Goal: Transaction & Acquisition: Purchase product/service

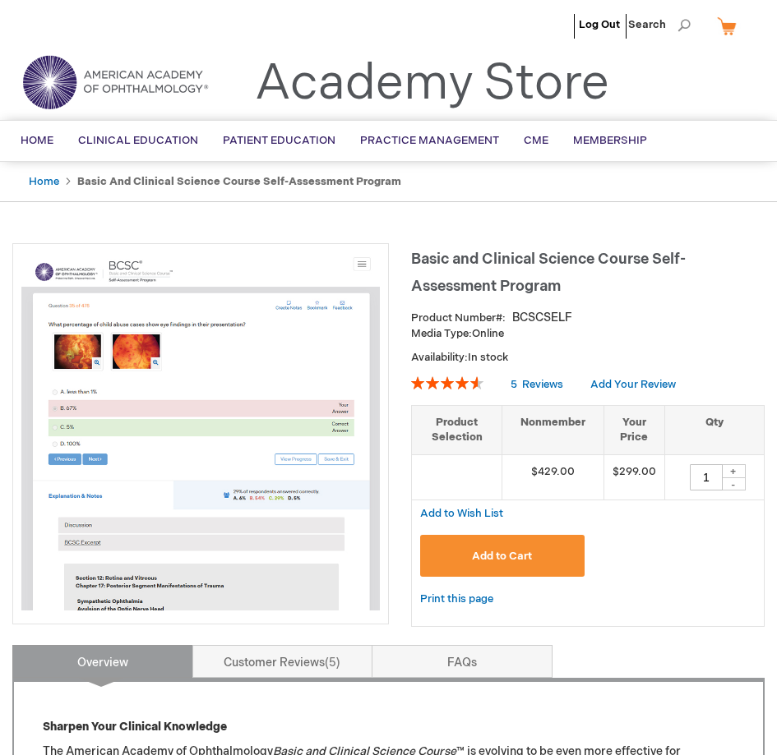
click at [651, 535] on div "Add to Cart" at bounding box center [587, 562] width 335 height 54
click at [519, 546] on button "Add to Cart" at bounding box center [502, 556] width 164 height 42
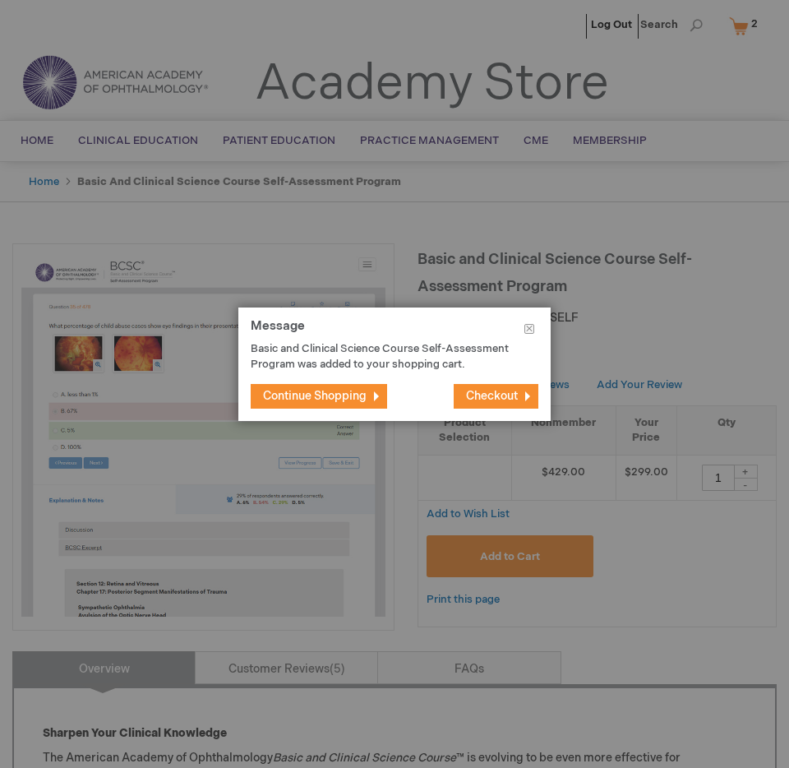
click at [499, 395] on span "Checkout" at bounding box center [492, 396] width 52 height 14
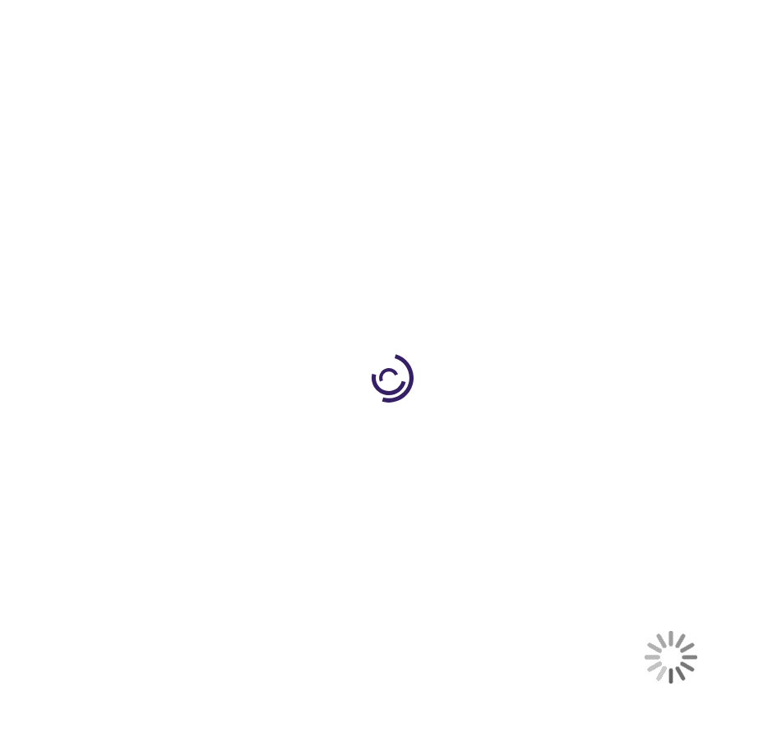
select select "US"
select select "62"
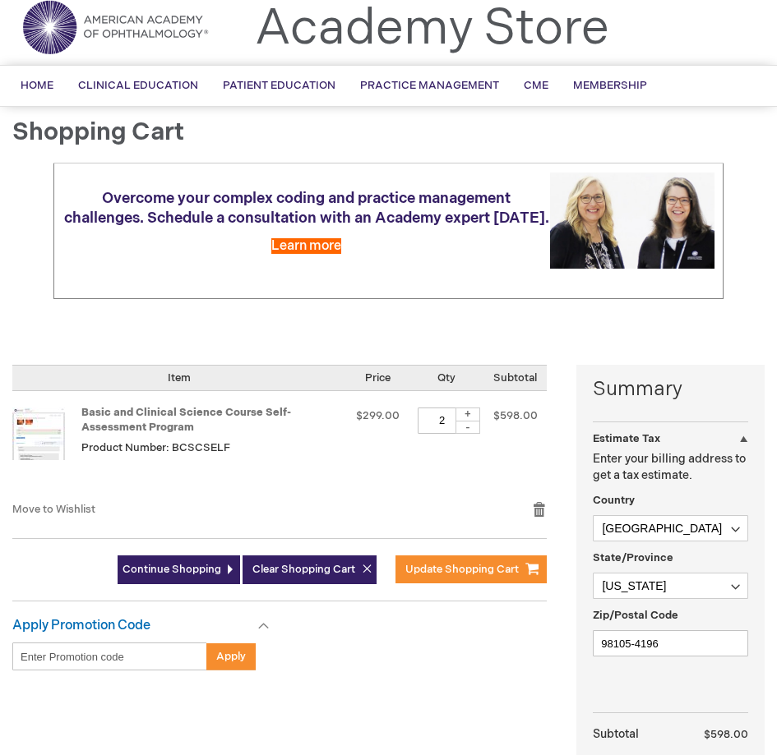
scroll to position [59, 0]
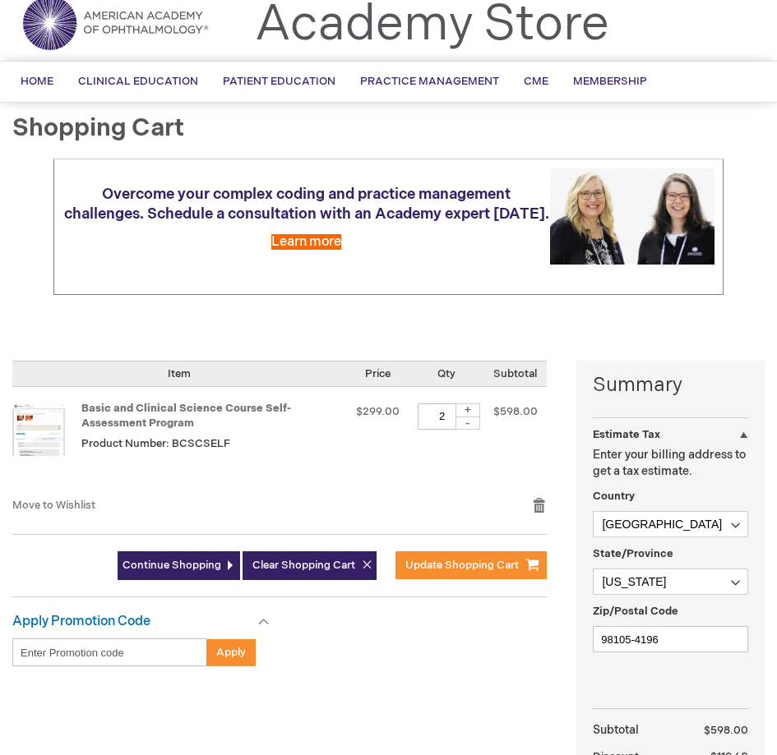
click at [471, 424] on div "-" at bounding box center [467, 423] width 25 height 13
type input "1"
click at [318, 563] on span "Clear Shopping Cart" at bounding box center [303, 565] width 103 height 13
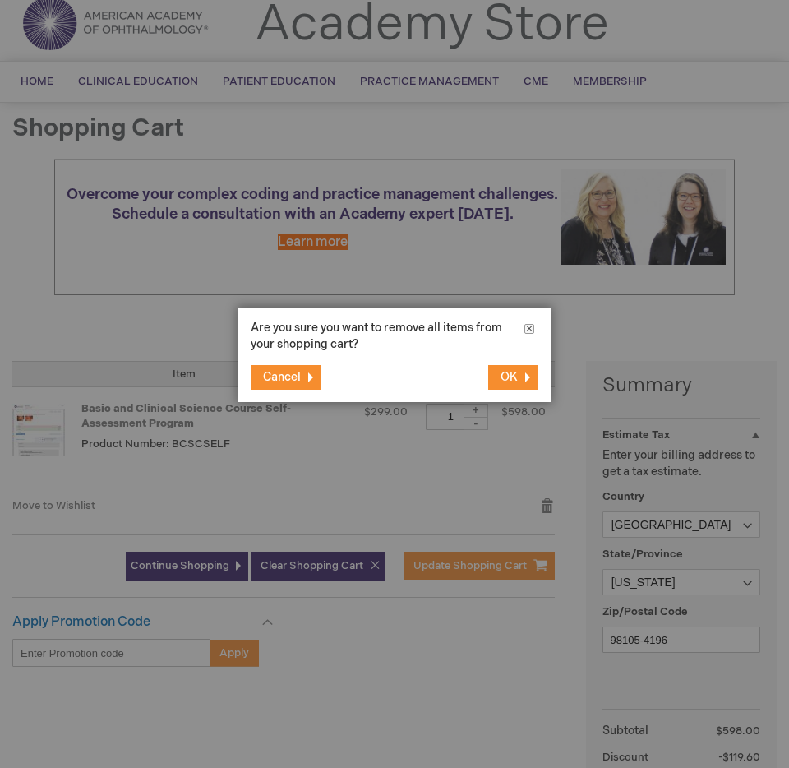
click at [533, 327] on button "Close" at bounding box center [529, 331] width 43 height 49
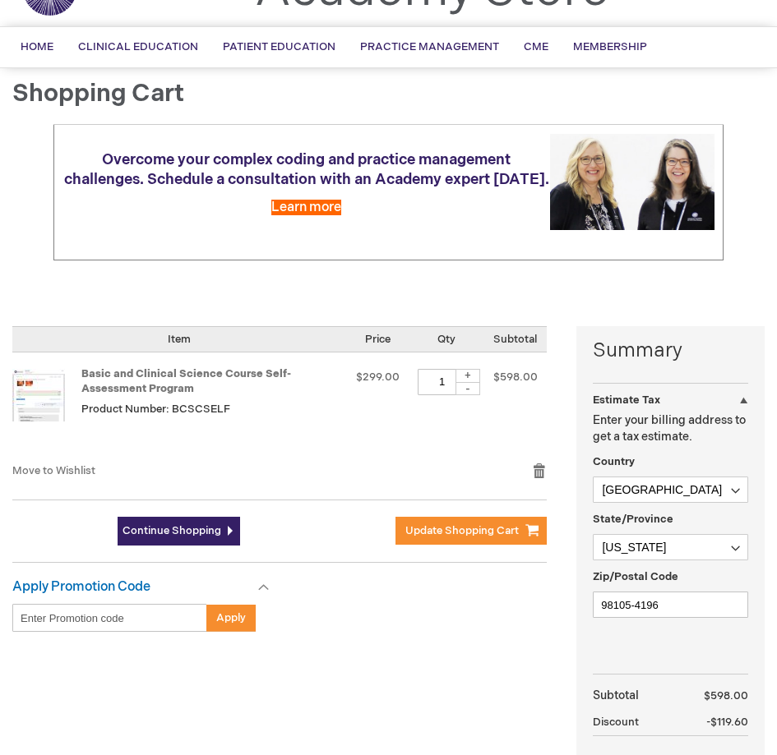
scroll to position [97, 0]
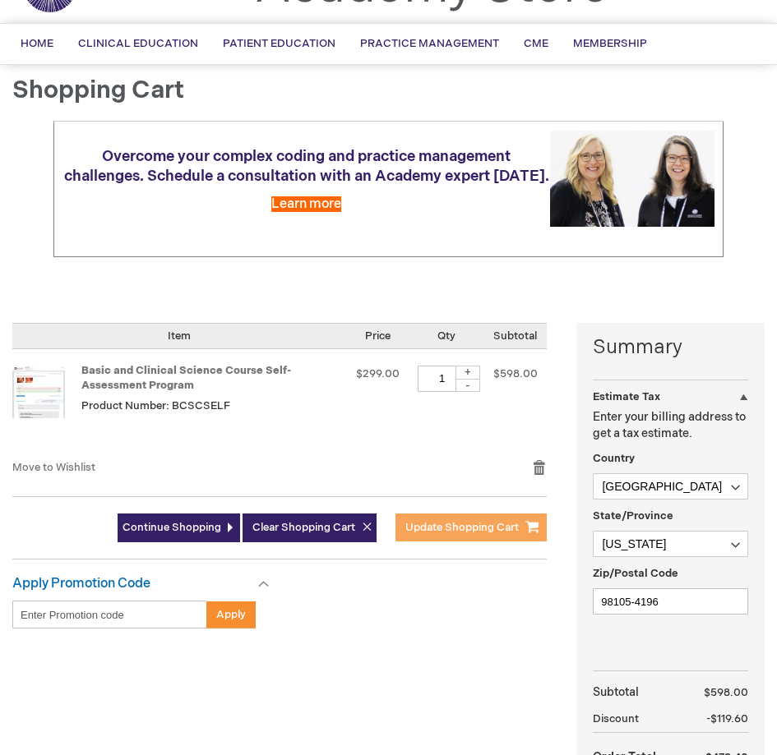
click at [455, 522] on span "Update Shopping Cart" at bounding box center [461, 527] width 113 height 13
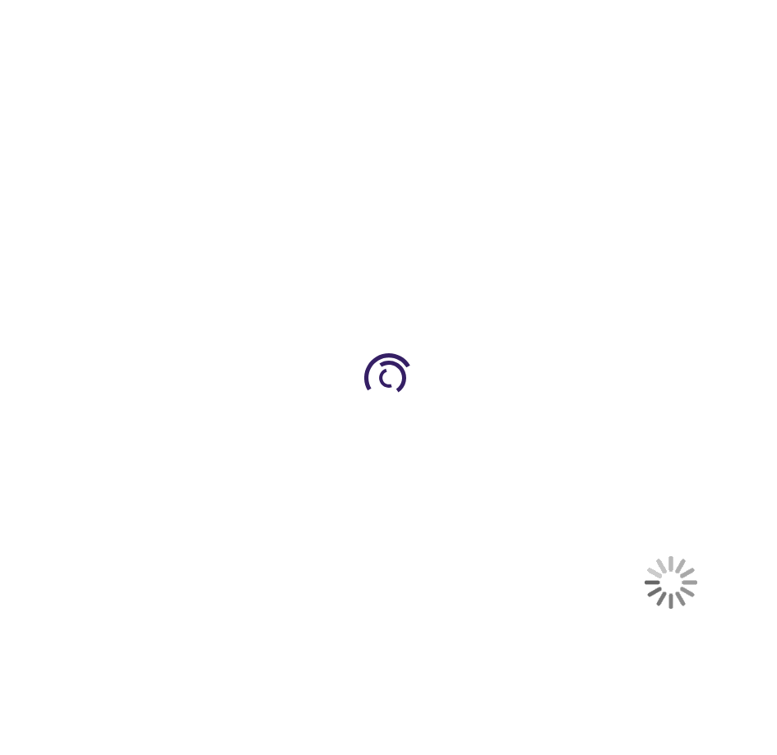
select select "US"
select select "62"
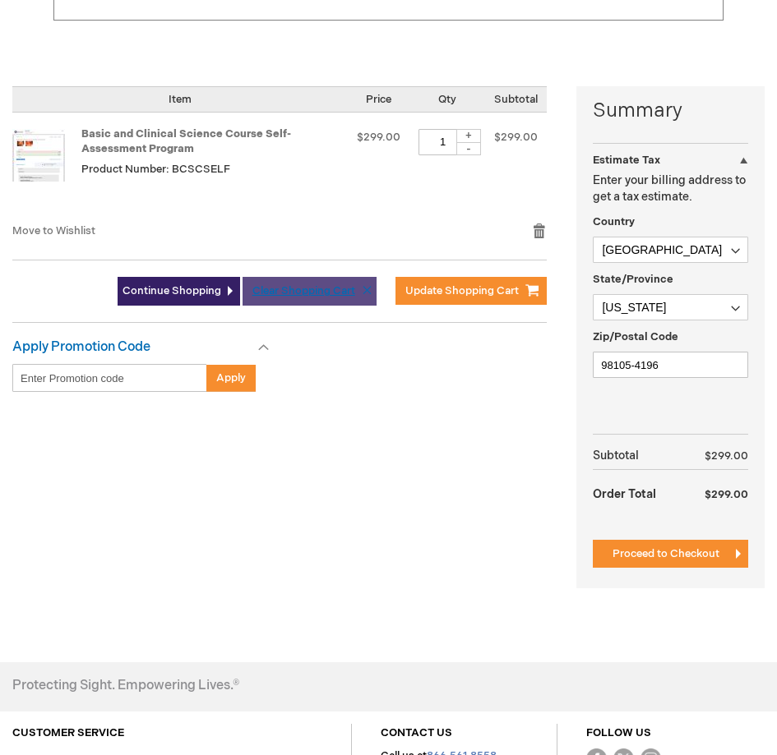
scroll to position [334, 0]
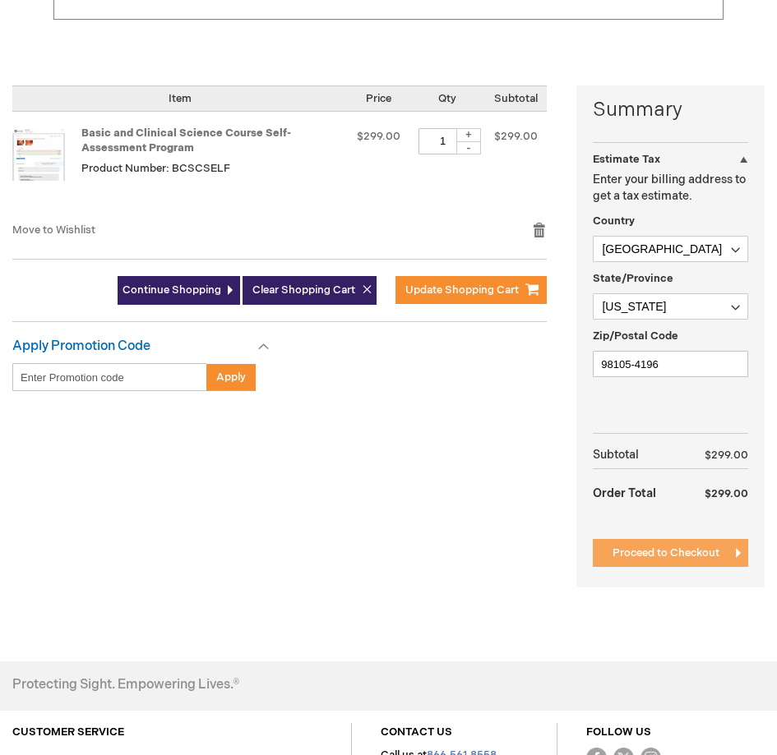
click at [619, 552] on span "Proceed to Checkout" at bounding box center [665, 553] width 107 height 13
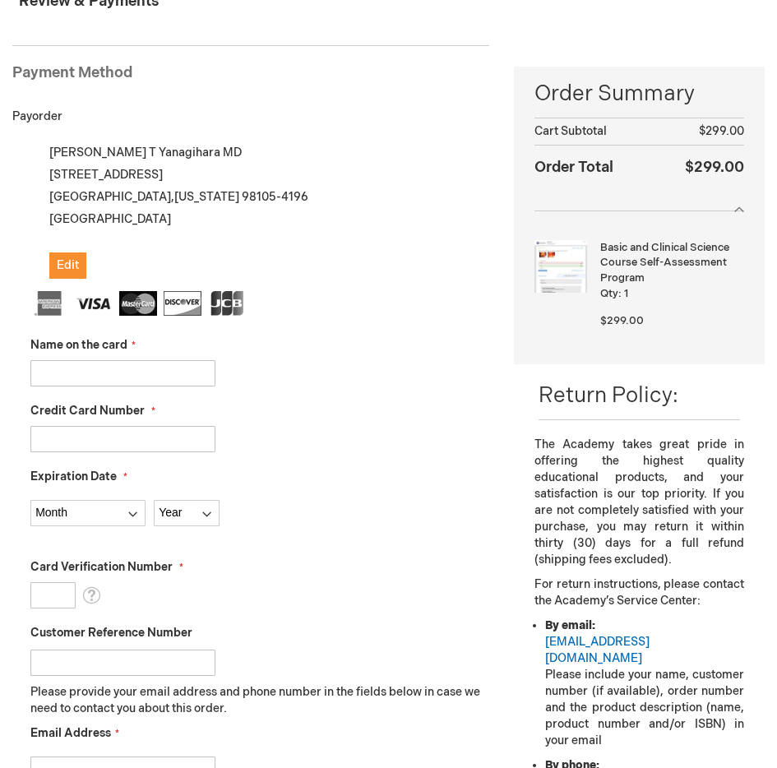
scroll to position [197, 0]
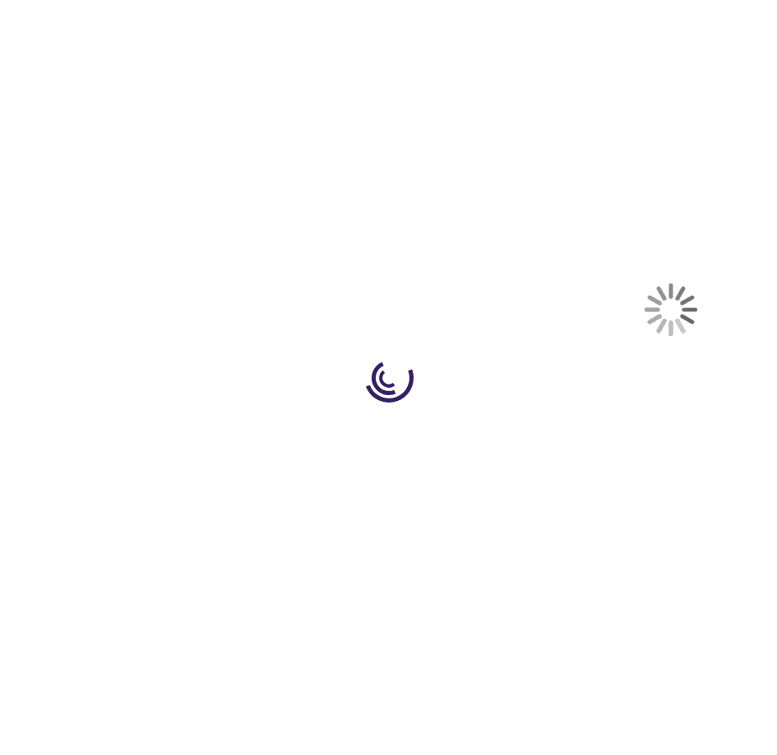
select select "US"
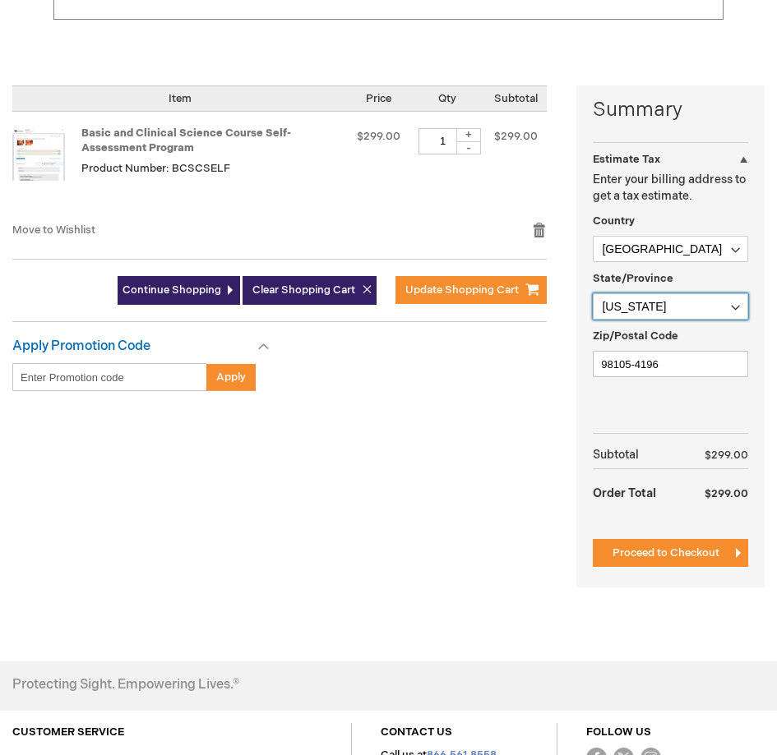
click at [661, 310] on select "Please select a region, state or province. Alabama Alaska American Samoa Arizon…" at bounding box center [670, 306] width 155 height 26
click at [657, 299] on select "Please select a region, state or province. Alabama Alaska American Samoa Arizon…" at bounding box center [670, 306] width 155 height 26
select select "21"
click at [593, 293] on select "Please select a region, state or province. Alabama Alaska American Samoa Arizon…" at bounding box center [670, 306] width 155 height 26
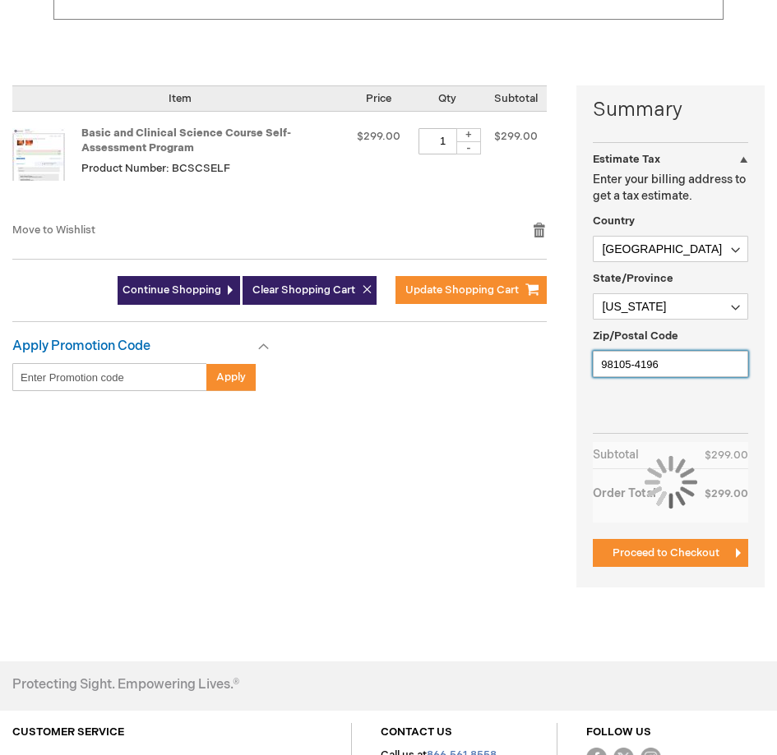
click at [634, 363] on input "98105-4196" at bounding box center [670, 364] width 155 height 26
type input "96821"
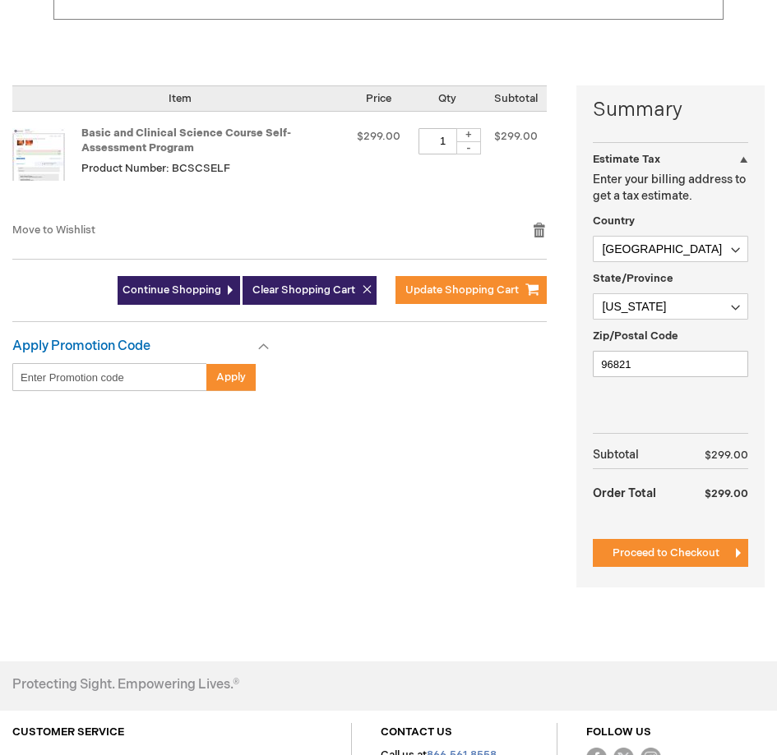
click at [508, 427] on div "Summary Estimate Tax Estimate Tax Enter your billing address to get a tax estim…" at bounding box center [388, 346] width 752 height 523
click at [665, 536] on div "Summary Estimate Tax Estimate Tax Enter your billing address to get a tax estim…" at bounding box center [670, 336] width 188 height 502
click at [657, 544] on button "Proceed to Checkout" at bounding box center [670, 553] width 155 height 28
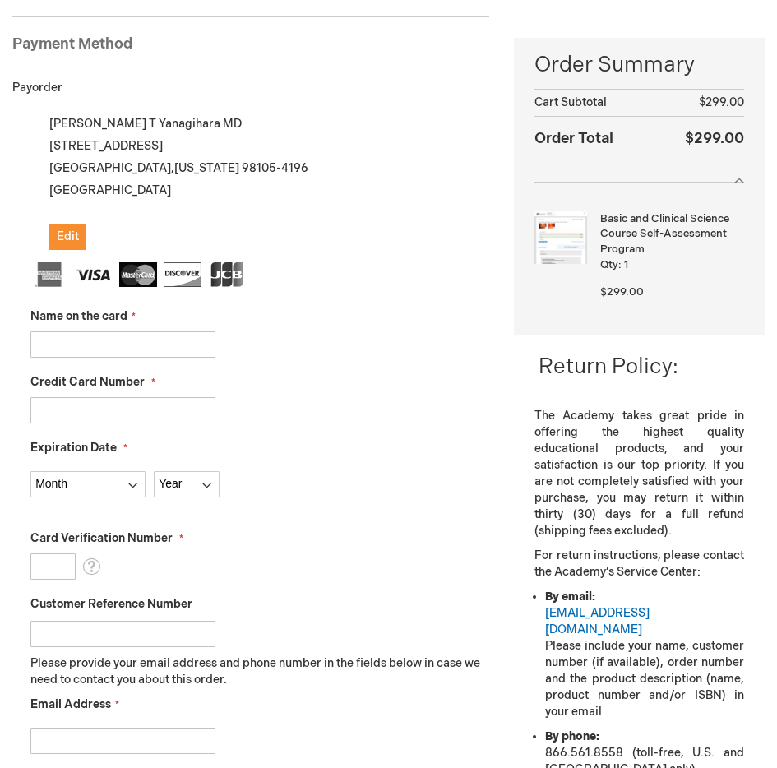
click at [139, 353] on input "Name on the card" at bounding box center [122, 344] width 185 height 26
type input "Ryan Yanagihara"
type input "4100390042405288"
select select "12"
select select "2028"
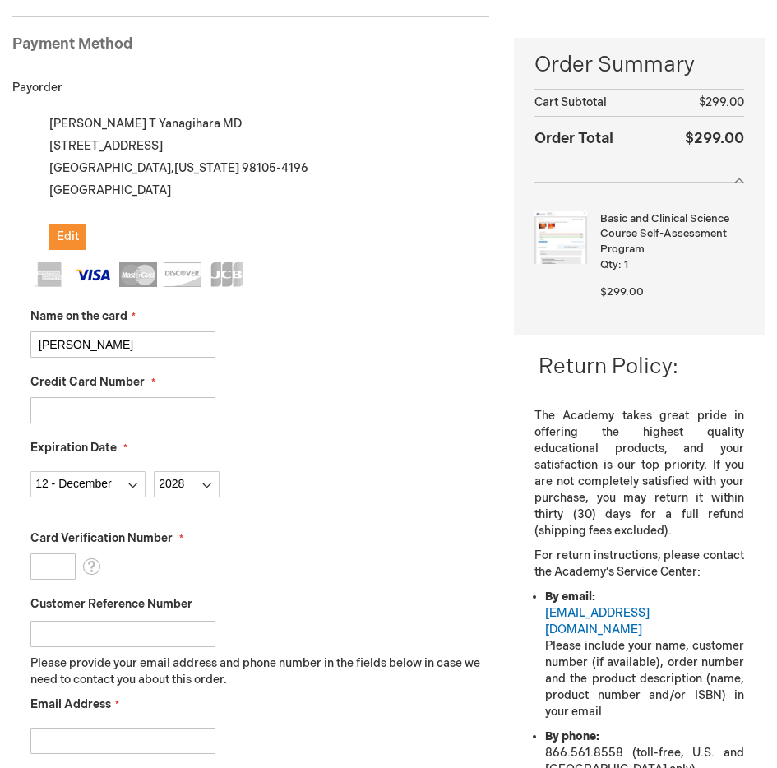
click at [49, 565] on input "Card Verification Number" at bounding box center [52, 566] width 45 height 26
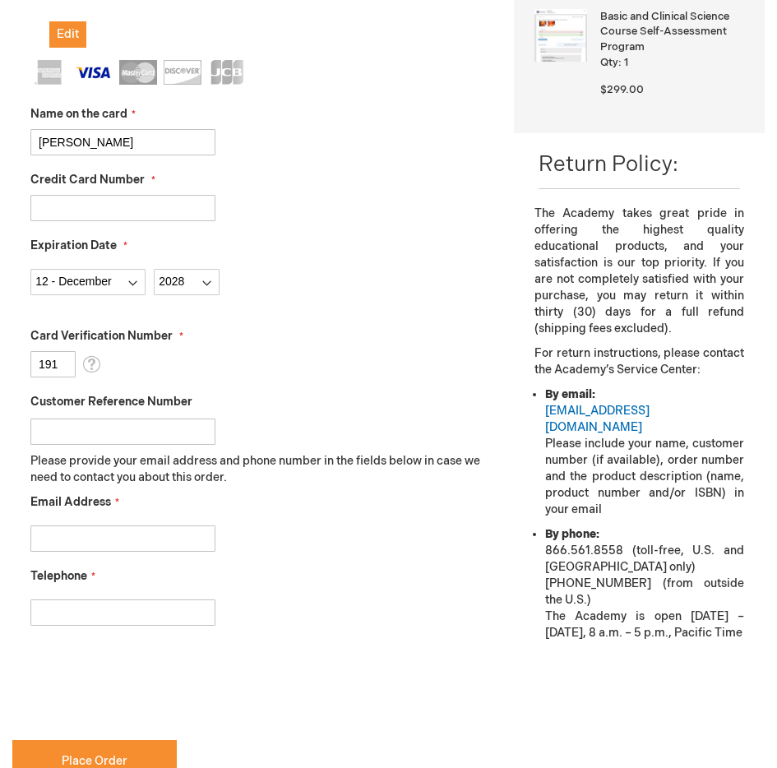
scroll to position [456, 0]
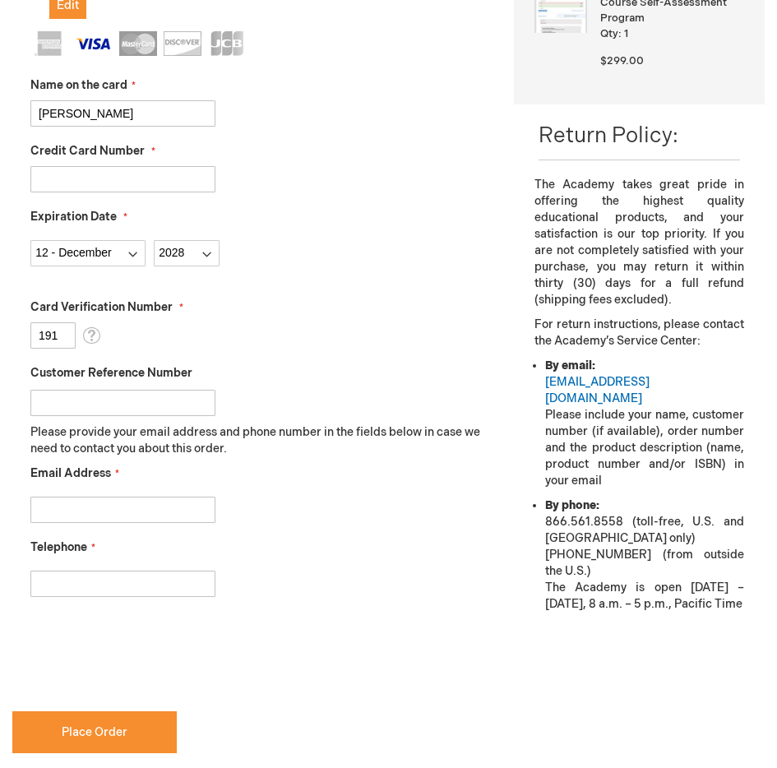
type input "191"
click at [145, 519] on input "Email Address" at bounding box center [122, 509] width 185 height 26
type input "ryyan5@uw.edu"
type input "8087416887"
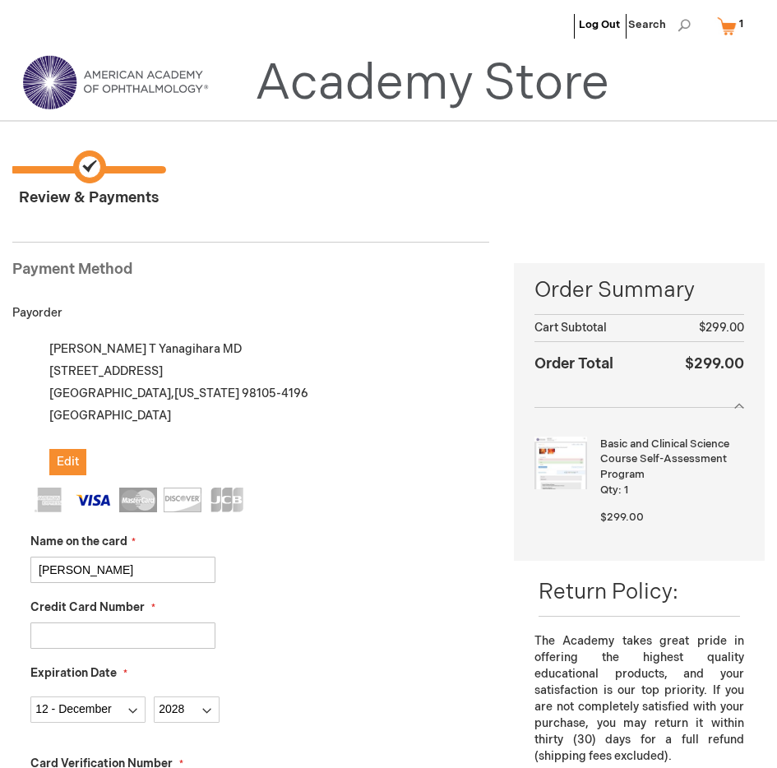
checkbox input "true"
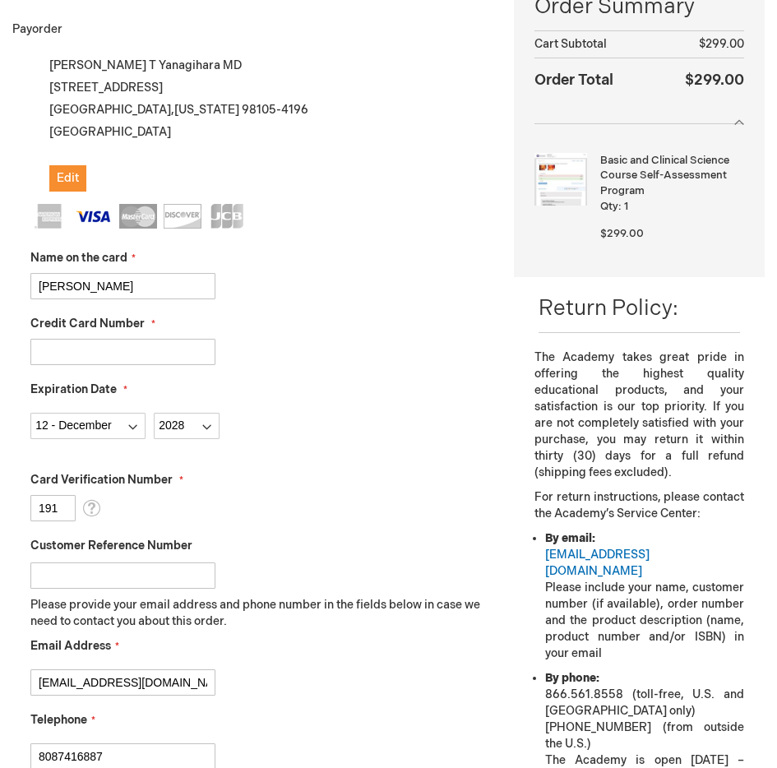
scroll to position [782, 0]
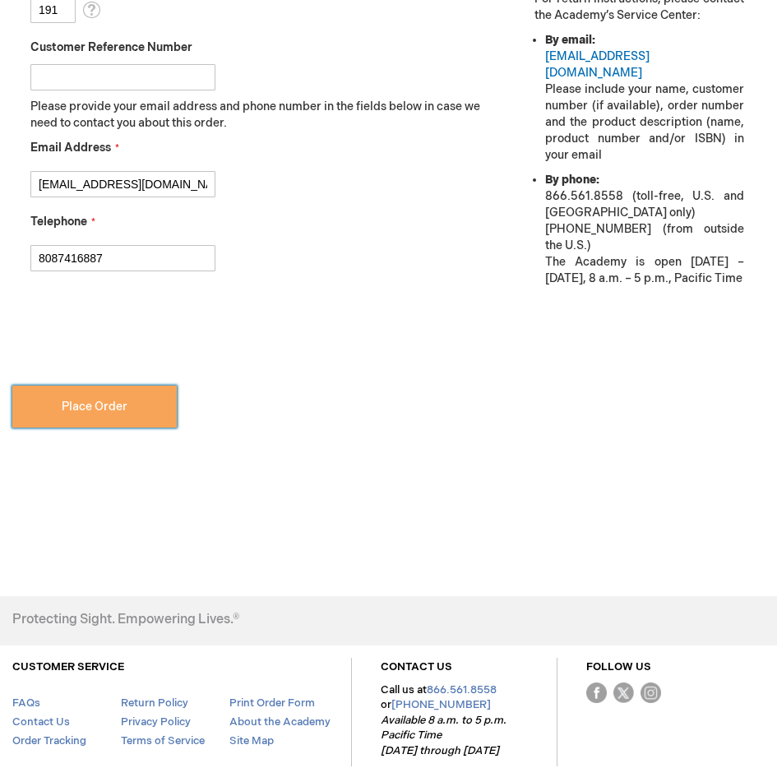
click at [101, 420] on button "Place Order" at bounding box center [94, 406] width 164 height 42
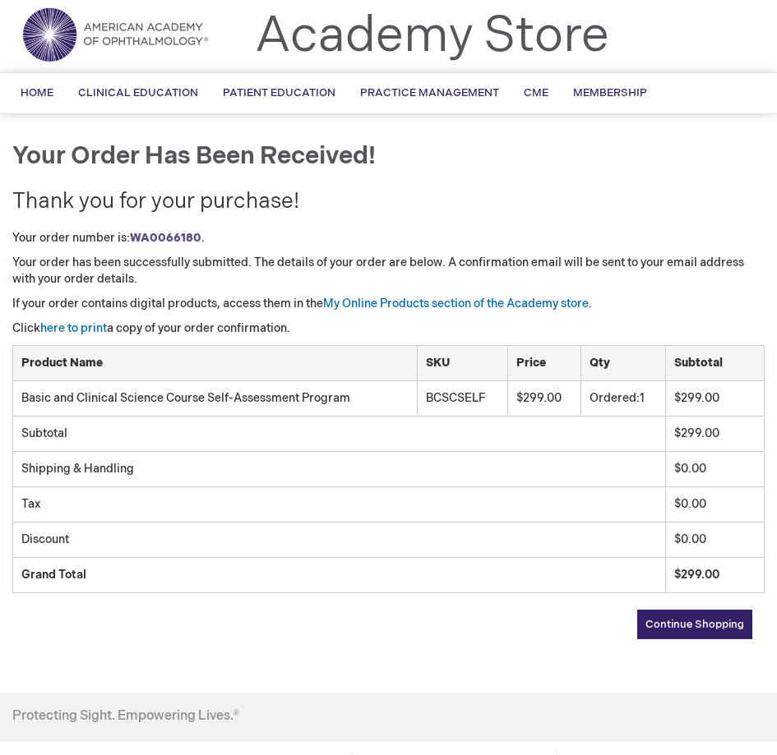
scroll to position [55, 0]
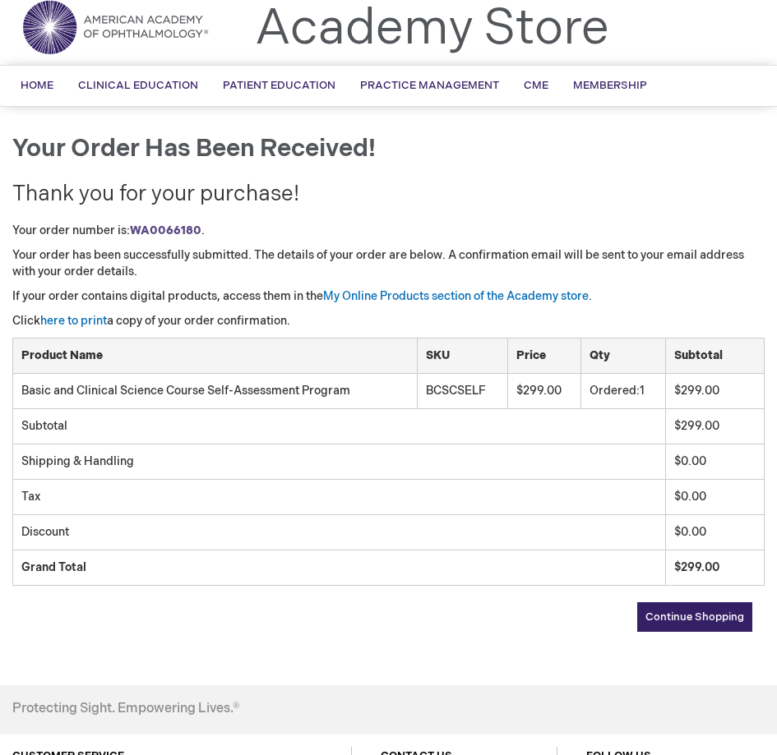
click at [680, 617] on span "Continue Shopping" at bounding box center [694, 617] width 99 height 13
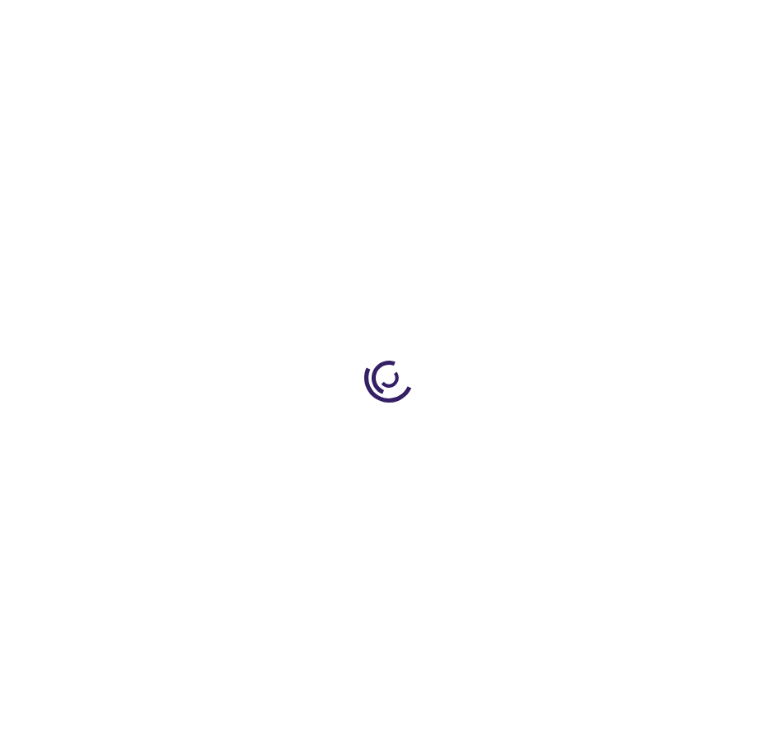
type input "1"
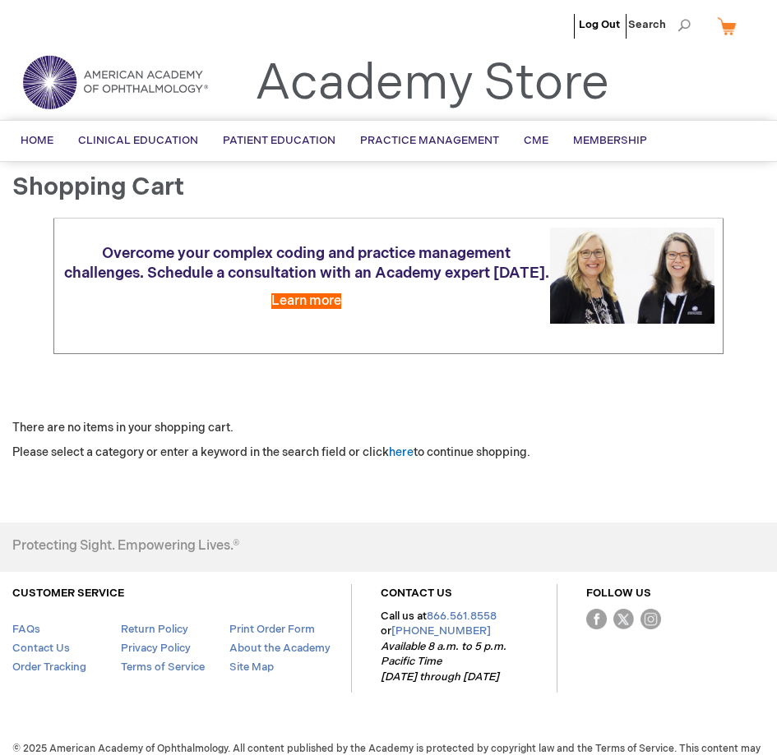
click at [730, 30] on link "My Cart" at bounding box center [732, 26] width 39 height 29
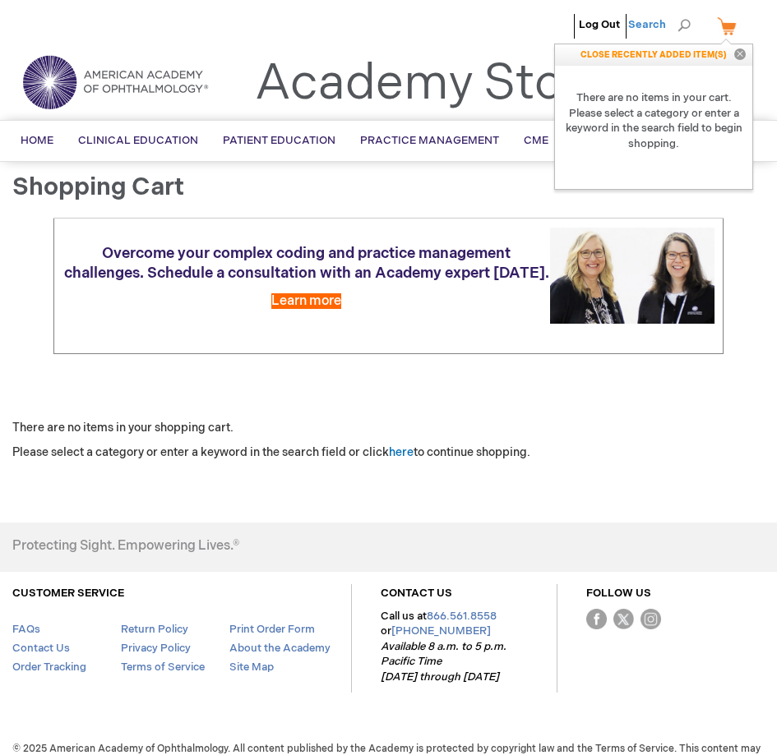
click at [685, 19] on span "Search" at bounding box center [659, 24] width 62 height 33
click at [102, 89] on img at bounding box center [114, 82] width 197 height 59
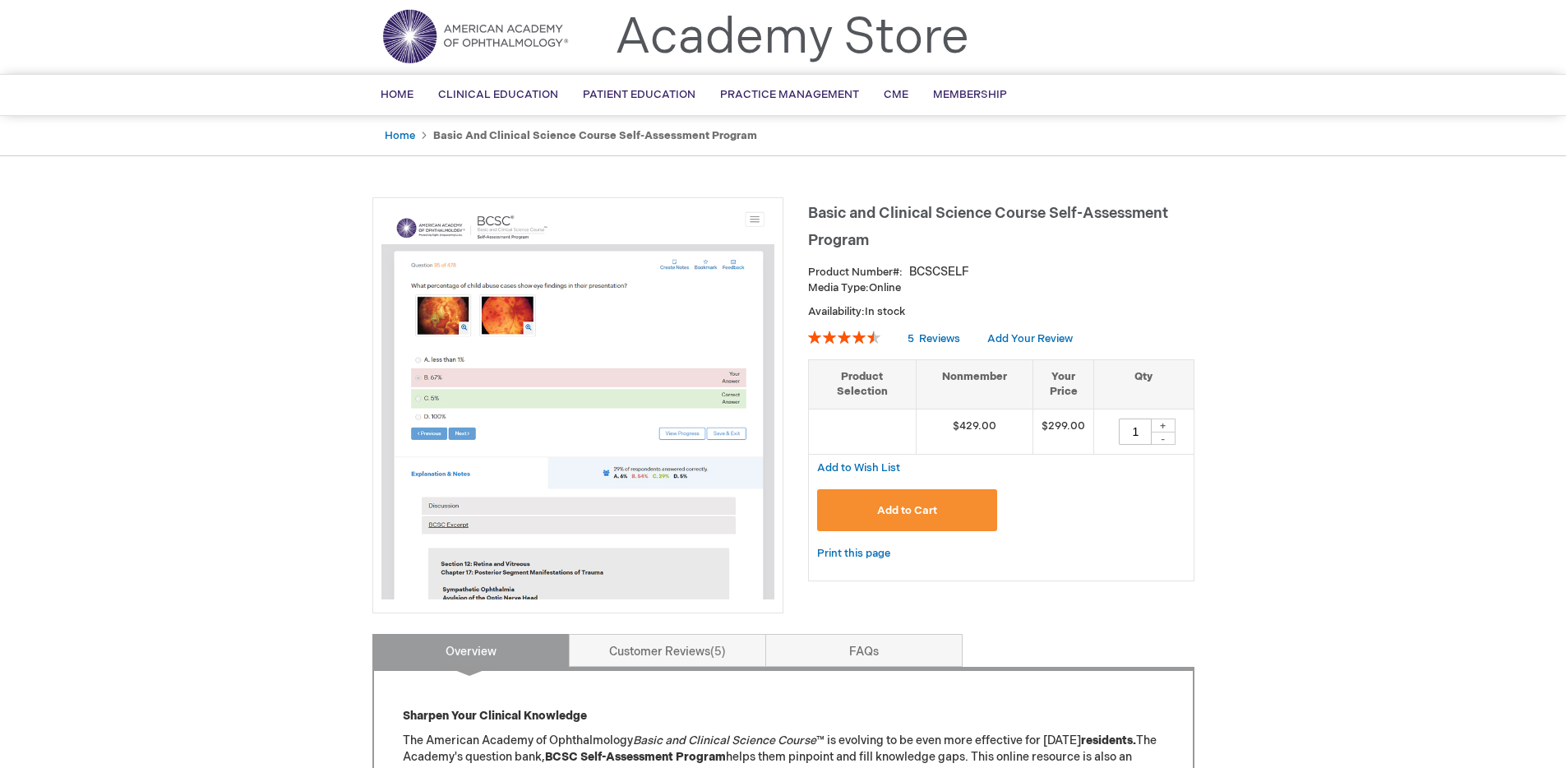
scroll to position [56, 0]
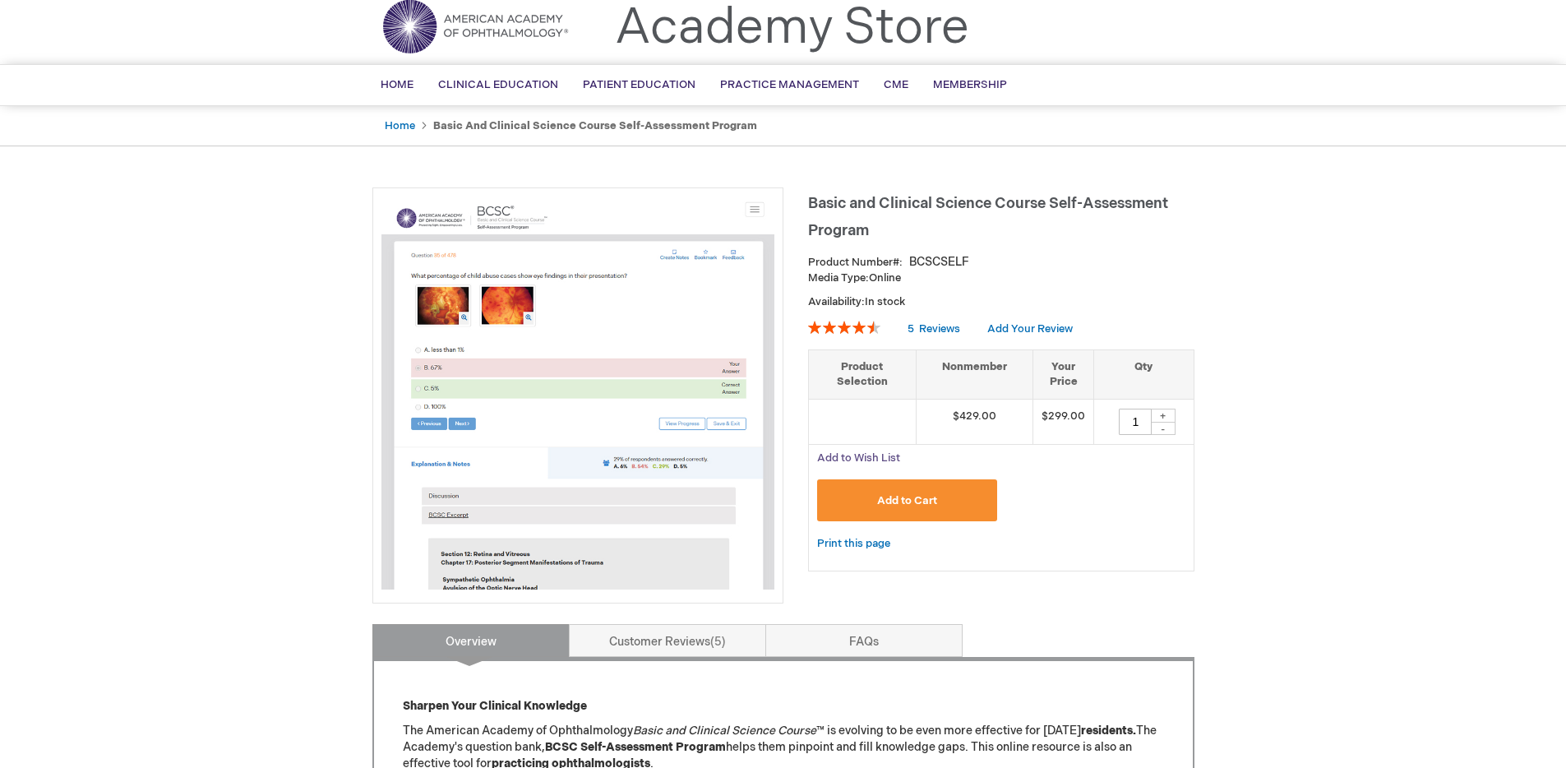
click at [862, 454] on span "Add to Wish List" at bounding box center [858, 457] width 83 height 13
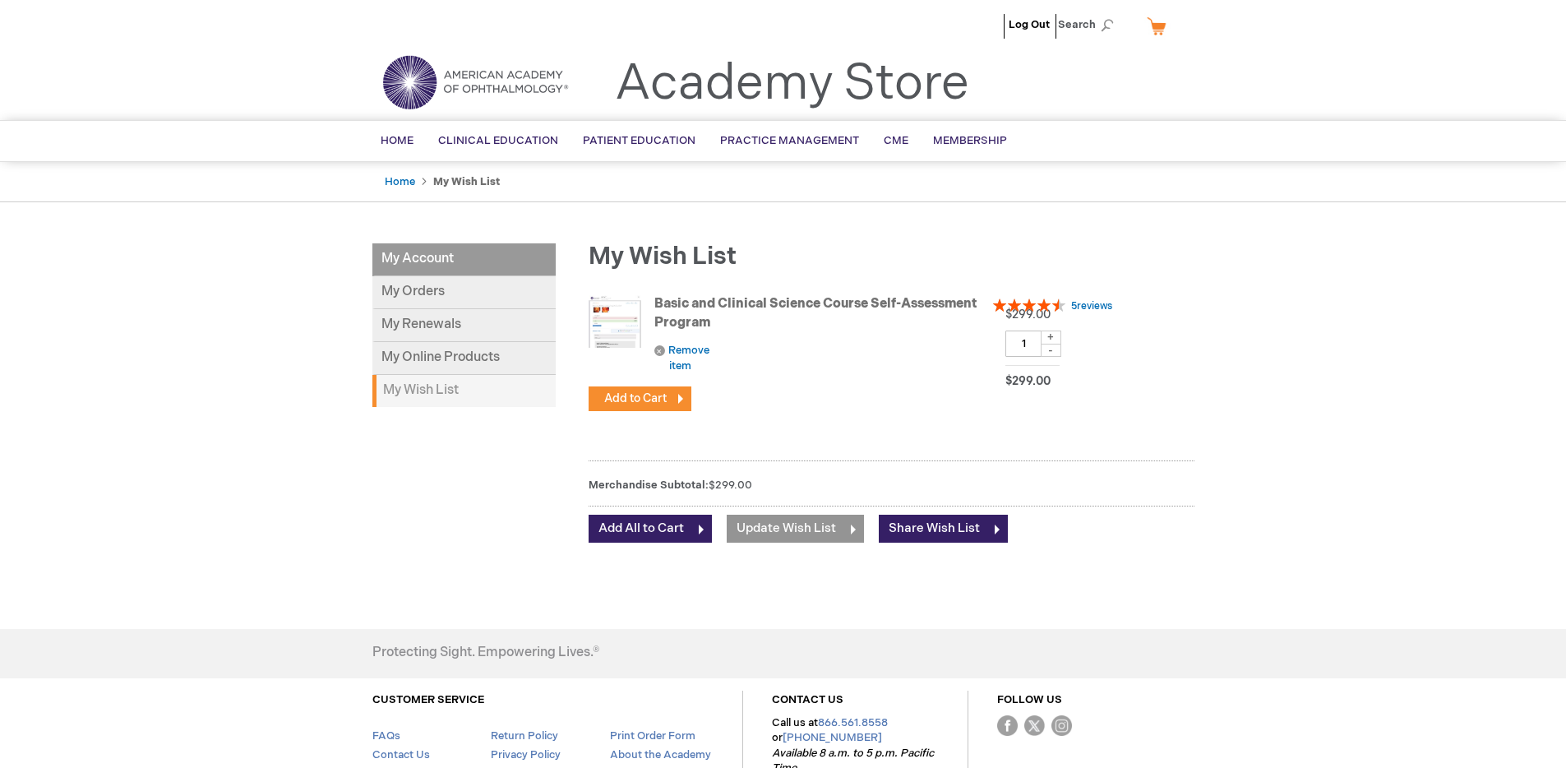
click at [679, 306] on link "Basic and Clinical Science Course Self-Assessment Program" at bounding box center [815, 313] width 322 height 35
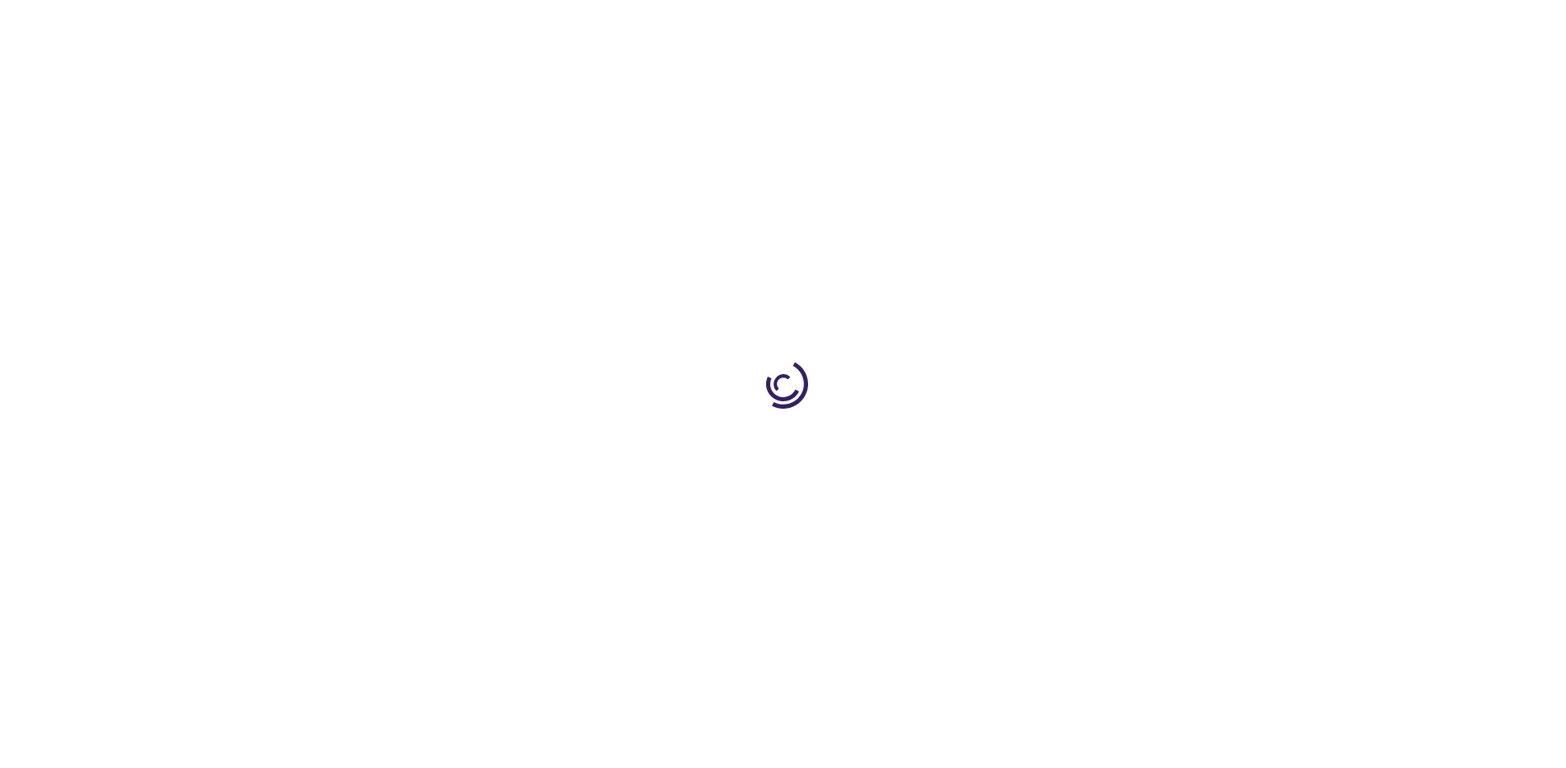
type input "1"
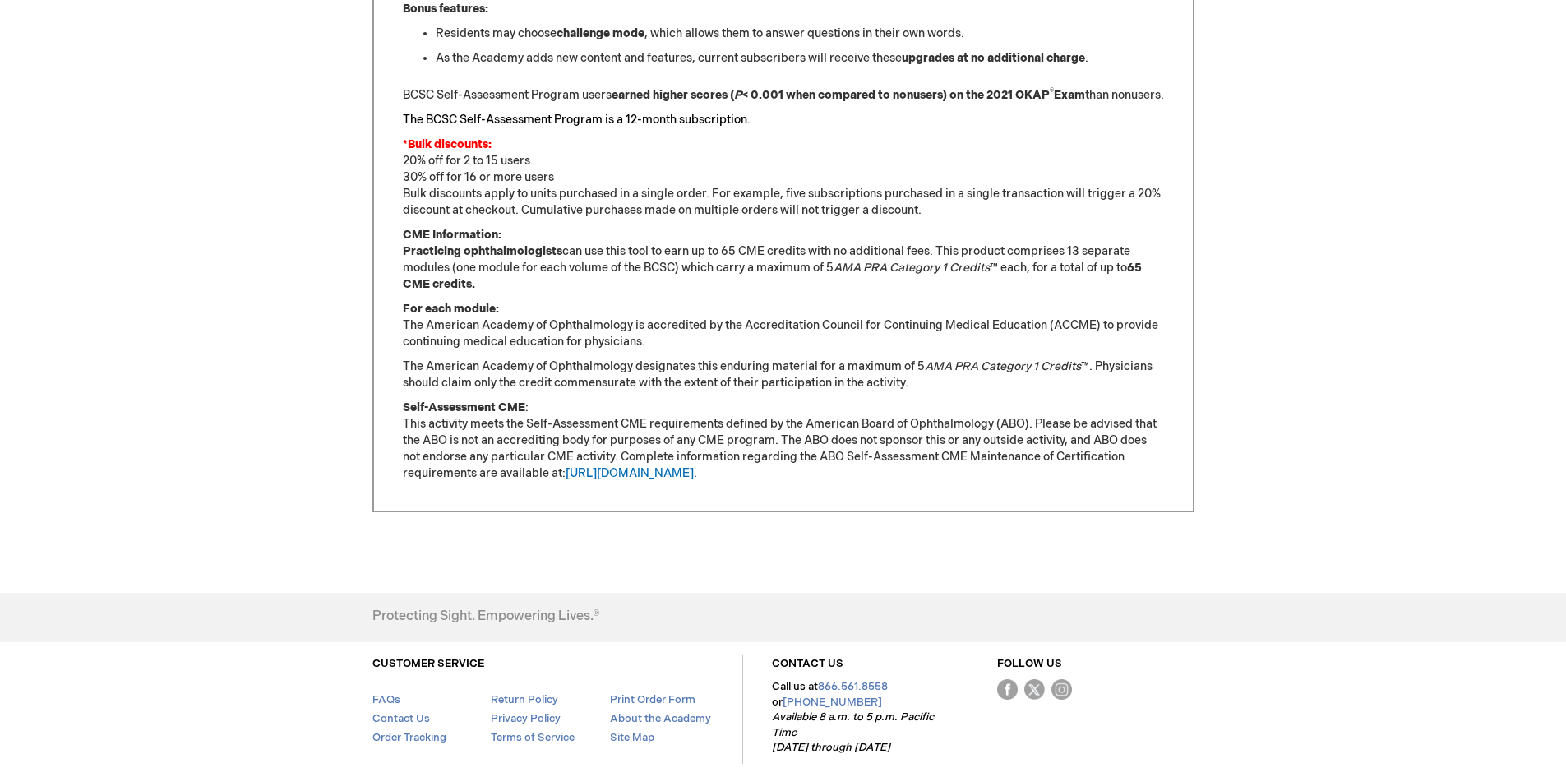
scroll to position [1397, 0]
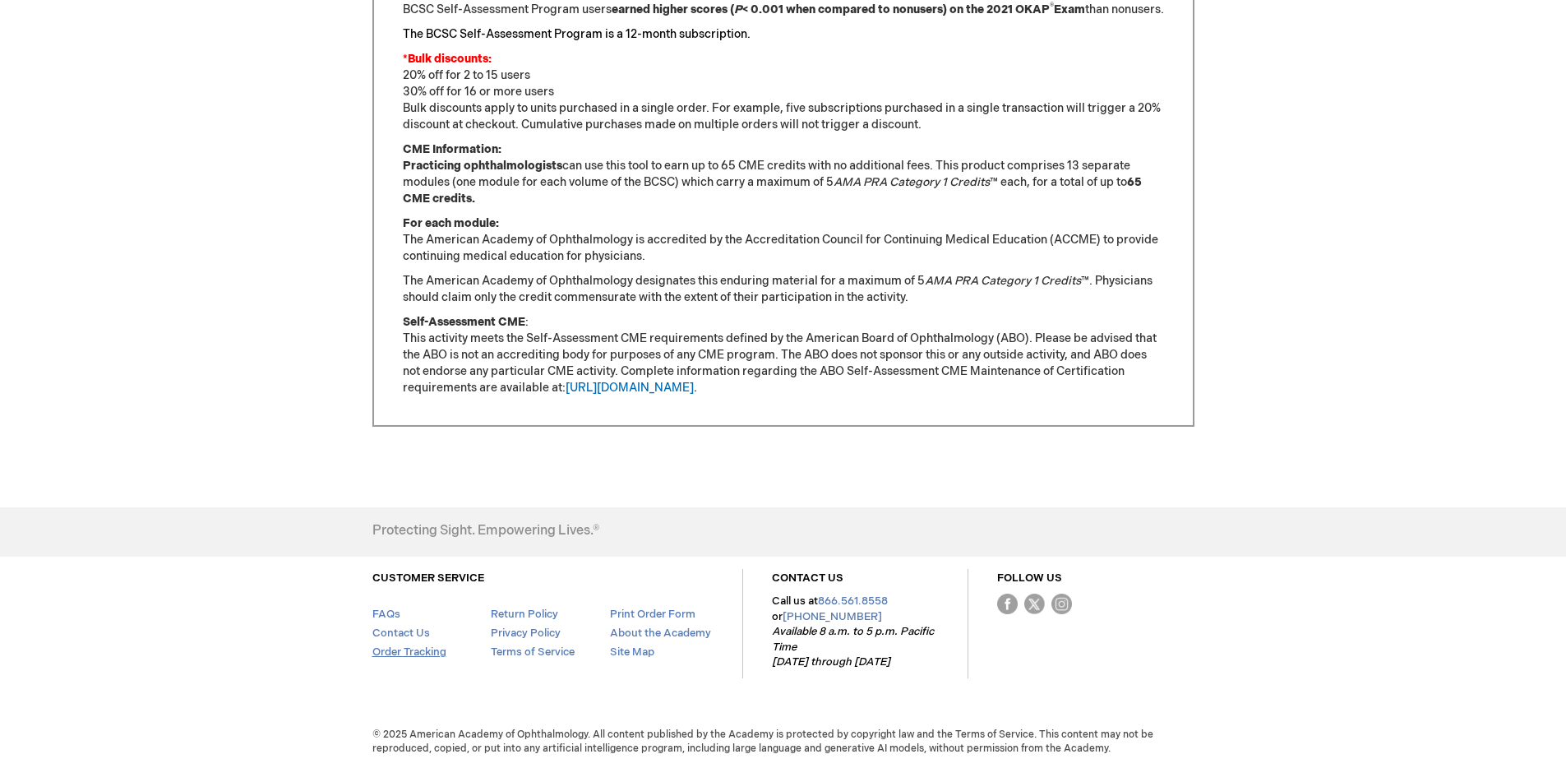
click at [399, 648] on link "Order Tracking" at bounding box center [409, 651] width 74 height 13
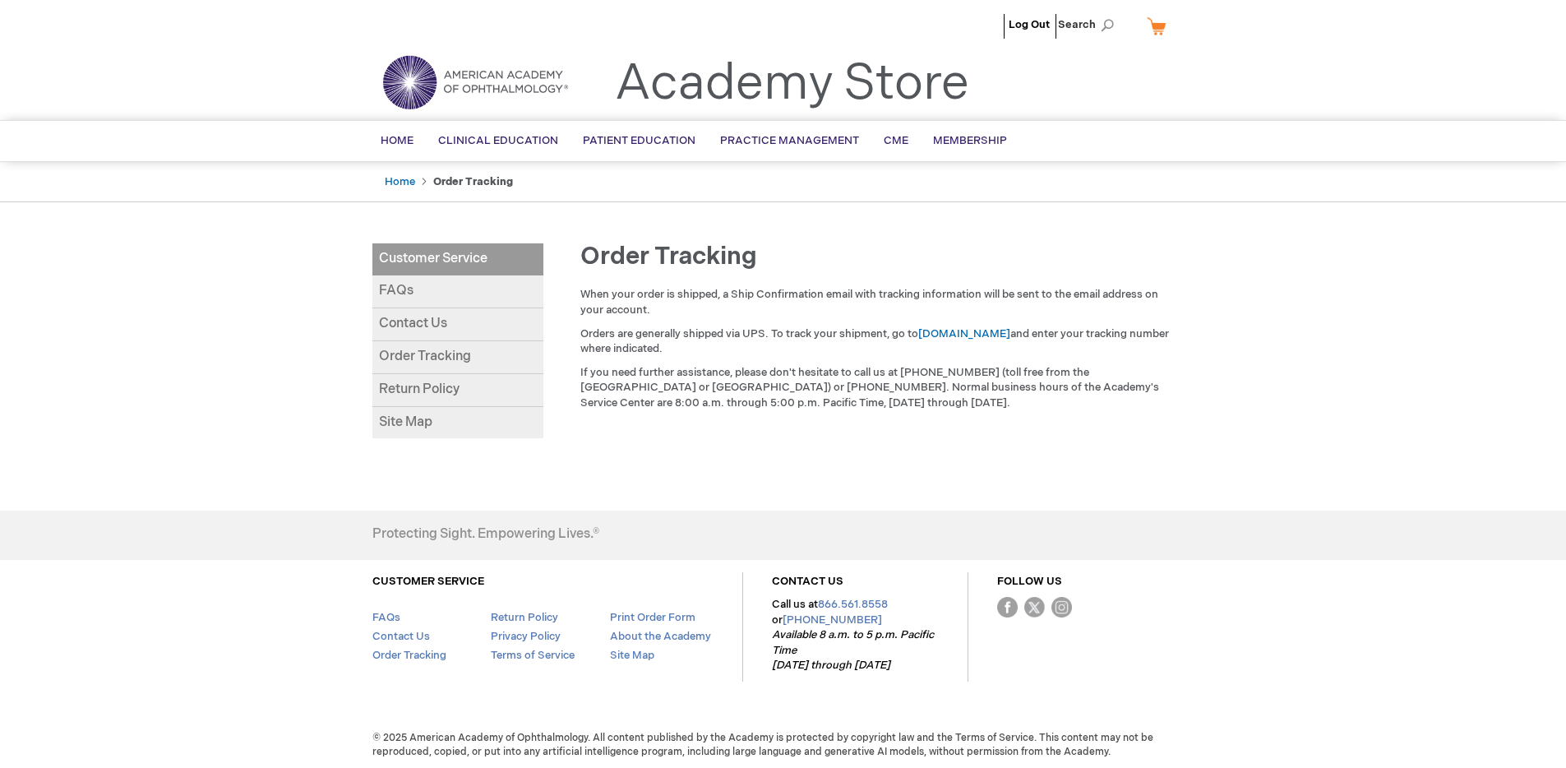
click at [402, 283] on link "FAQs" at bounding box center [457, 291] width 171 height 33
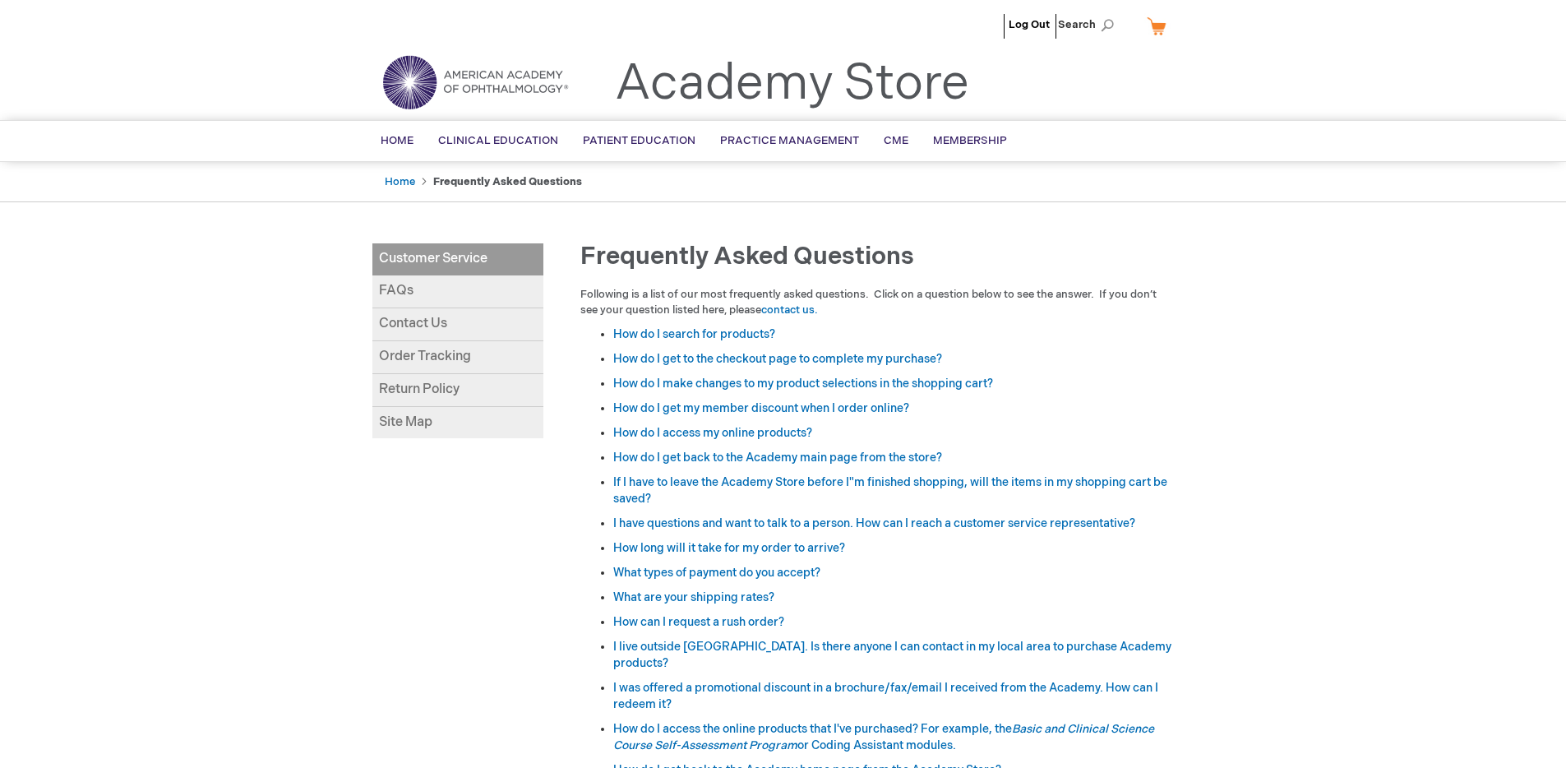
click at [419, 322] on link "Contact Us" at bounding box center [457, 324] width 171 height 33
click at [692, 430] on link "How do I access my online products?" at bounding box center [712, 433] width 199 height 14
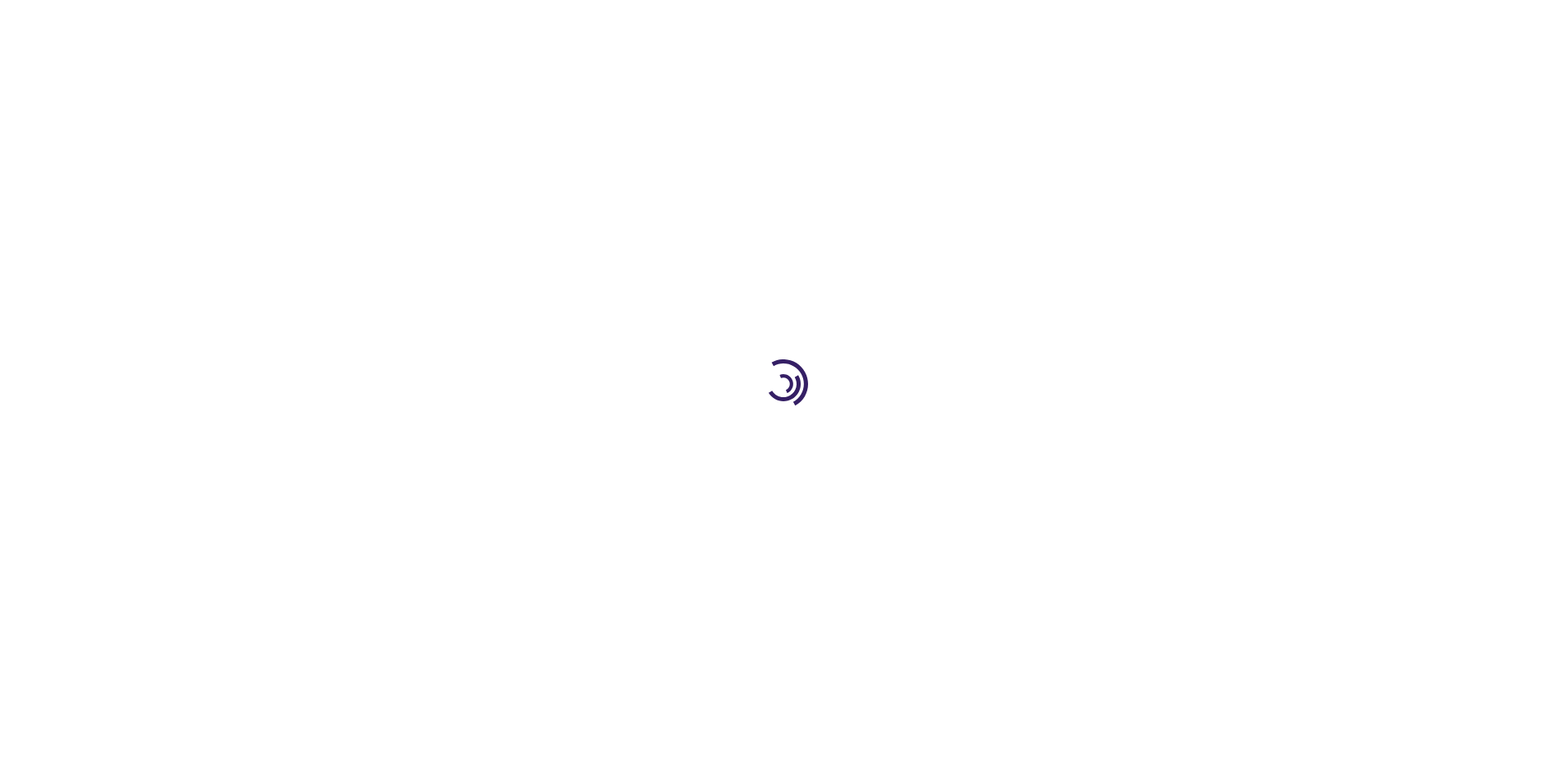
type input "1"
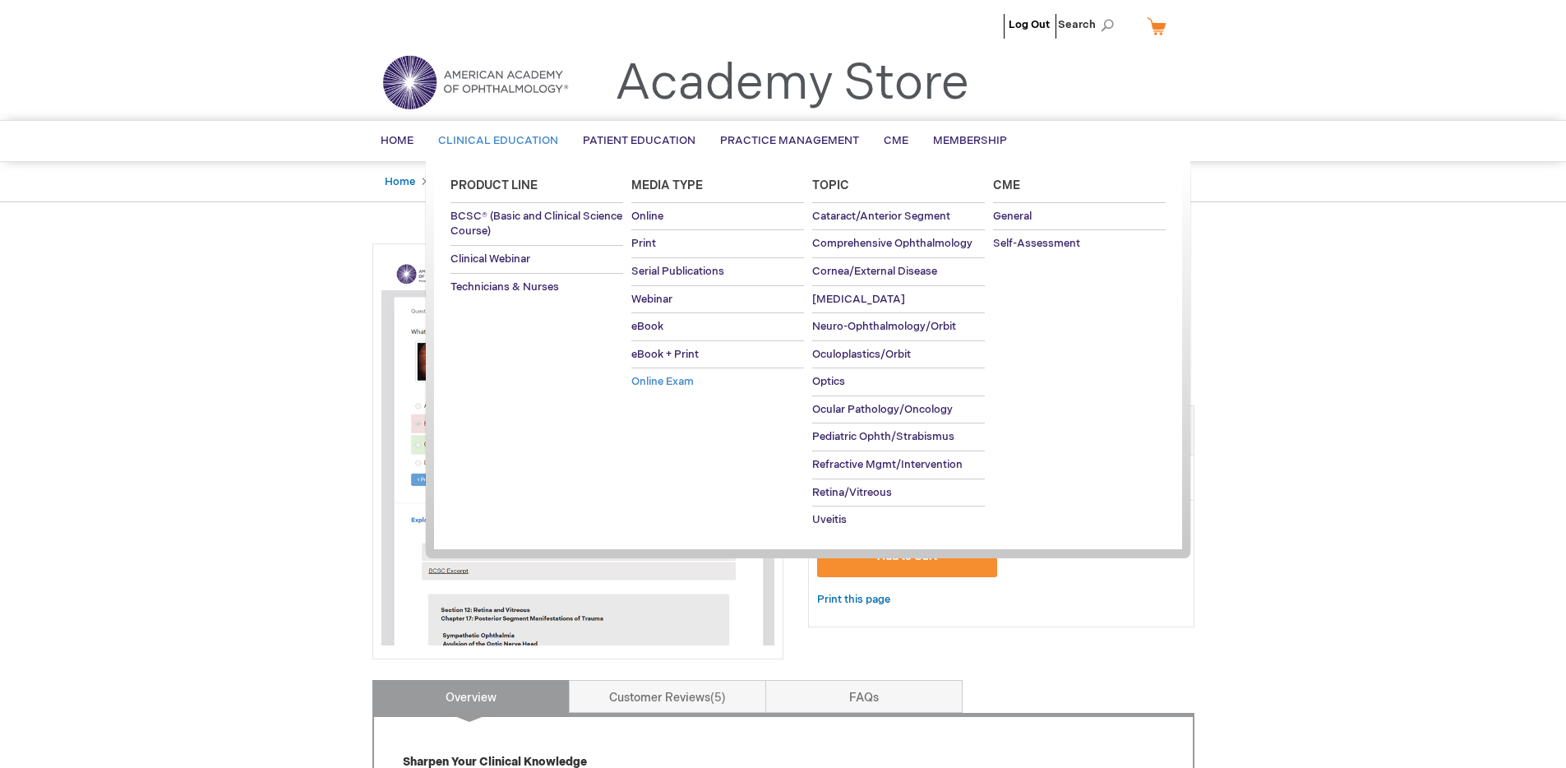
click at [657, 381] on span "Online Exam" at bounding box center [662, 381] width 62 height 13
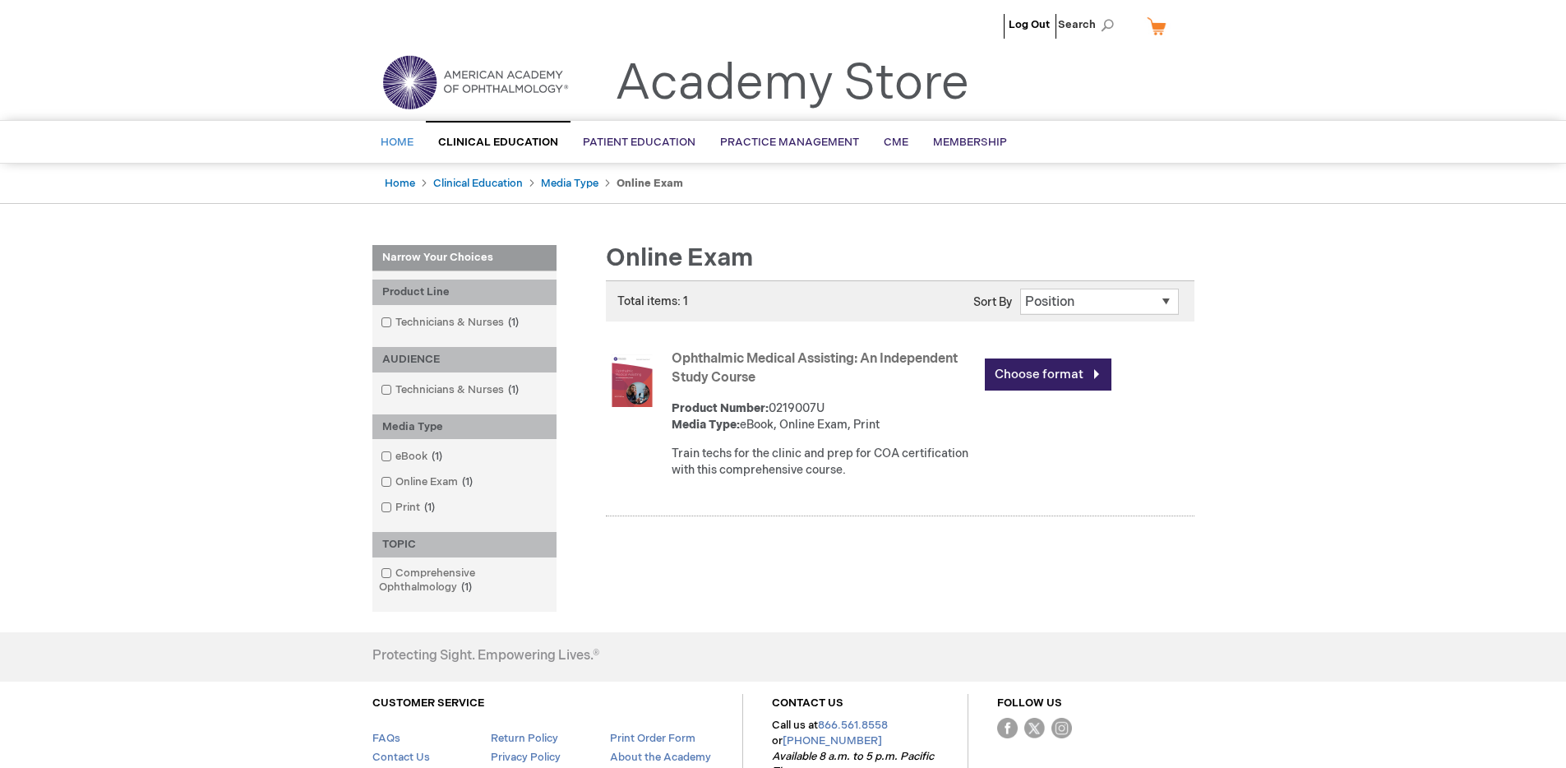
click at [394, 140] on span "Home" at bounding box center [397, 142] width 33 height 13
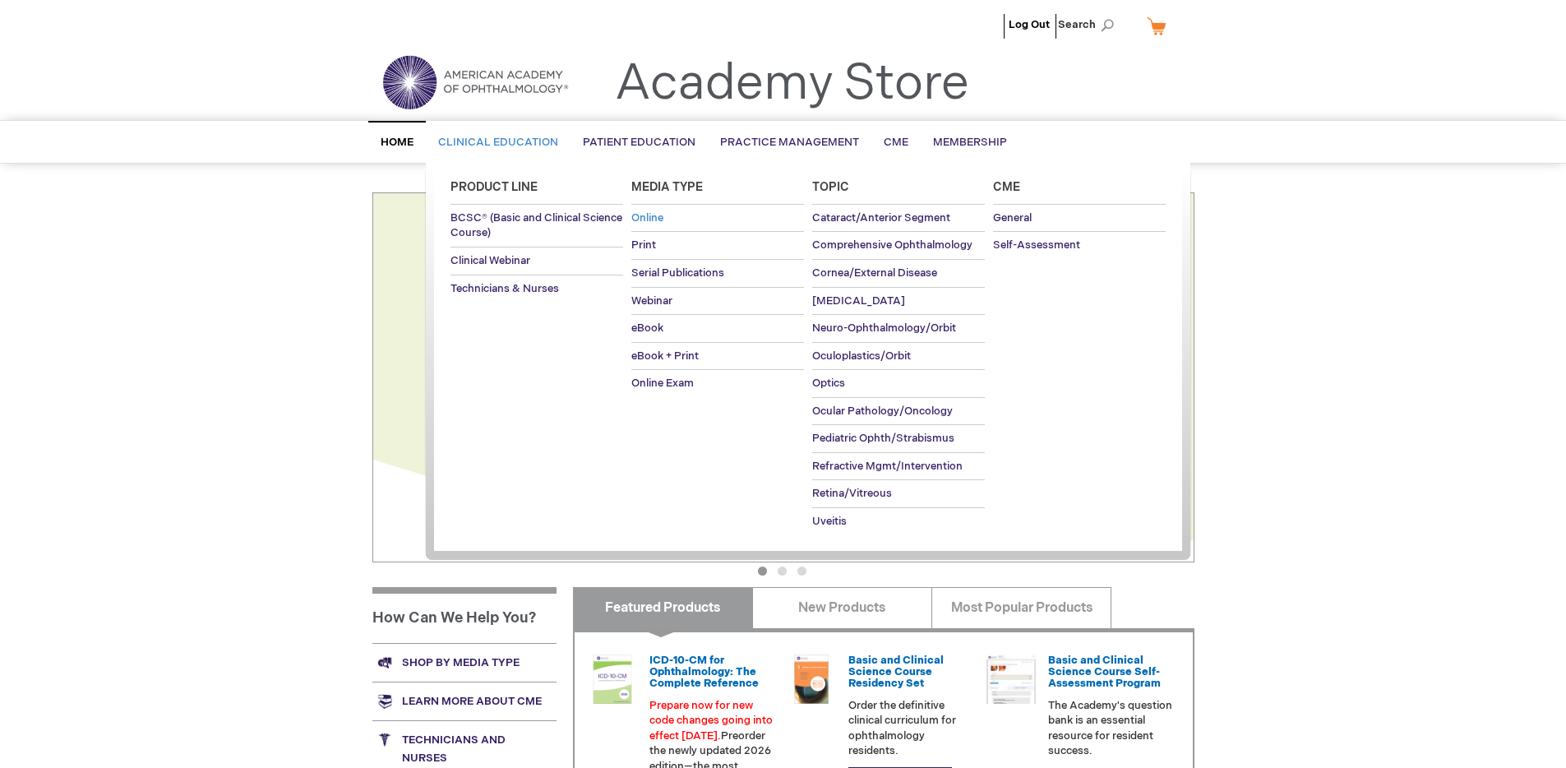
click at [653, 212] on span "Online" at bounding box center [647, 217] width 32 height 13
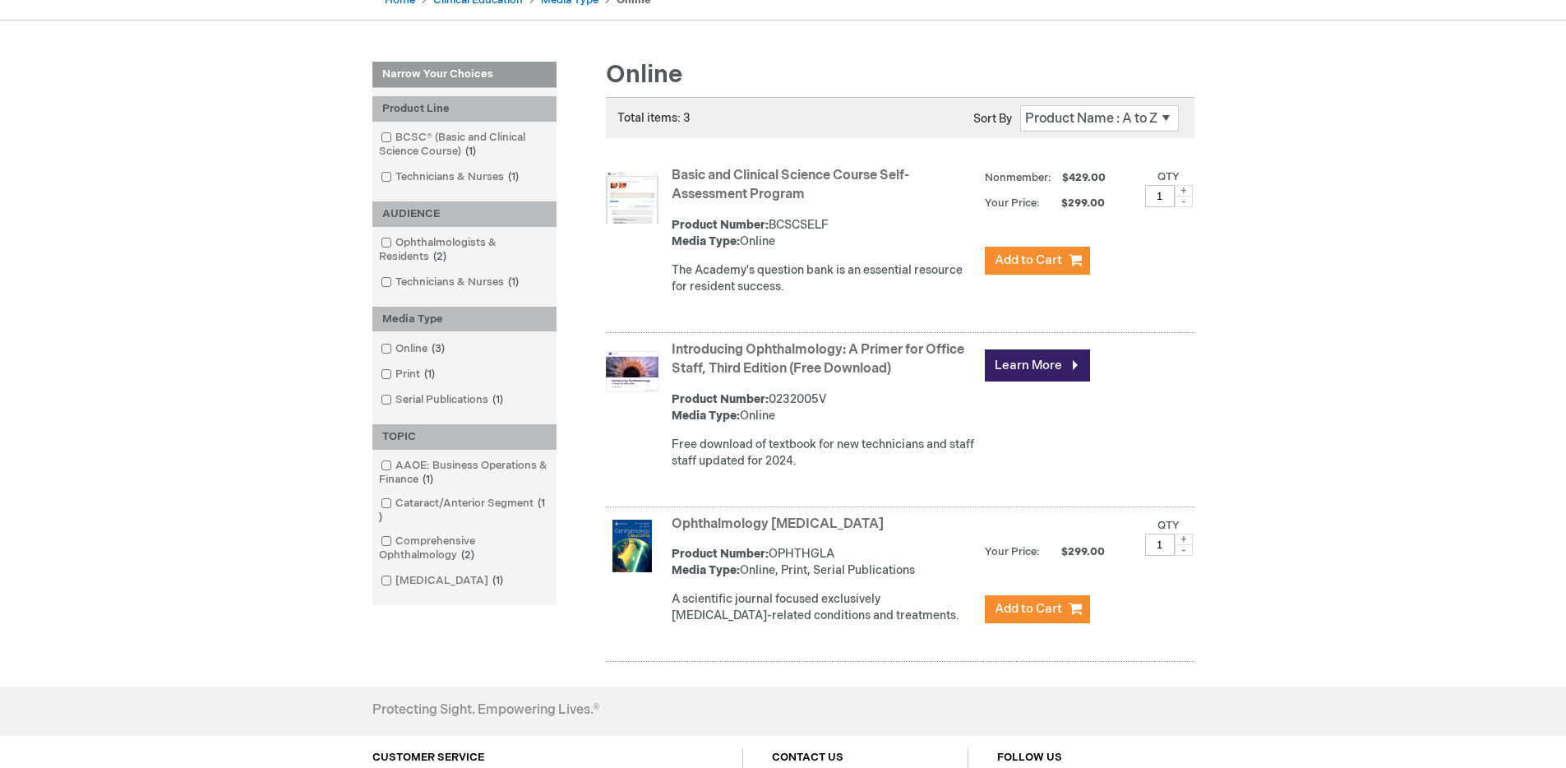
scroll to position [196, 0]
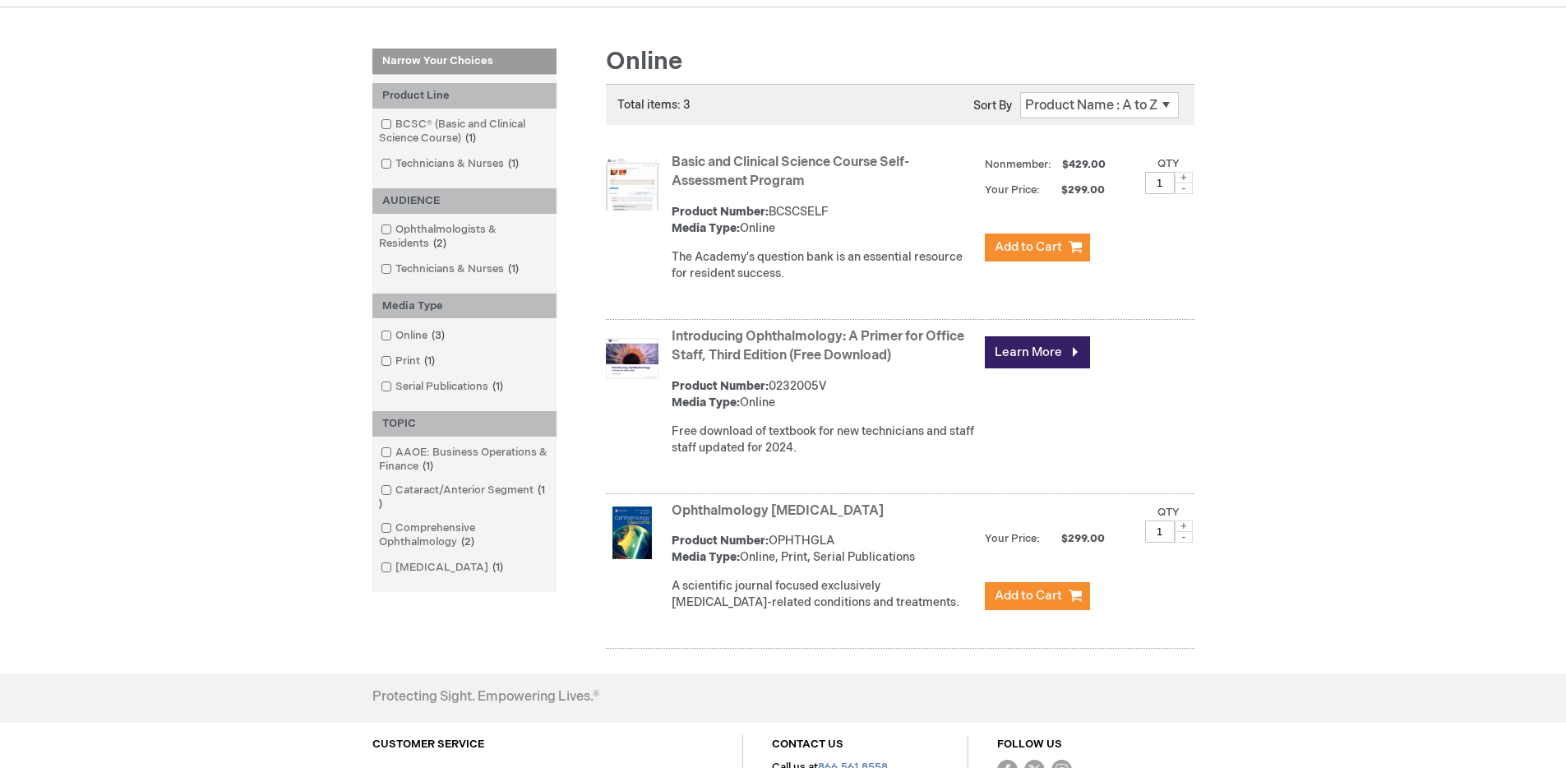
click at [769, 169] on link "Basic and Clinical Science Course Self-Assessment Program" at bounding box center [790, 172] width 238 height 35
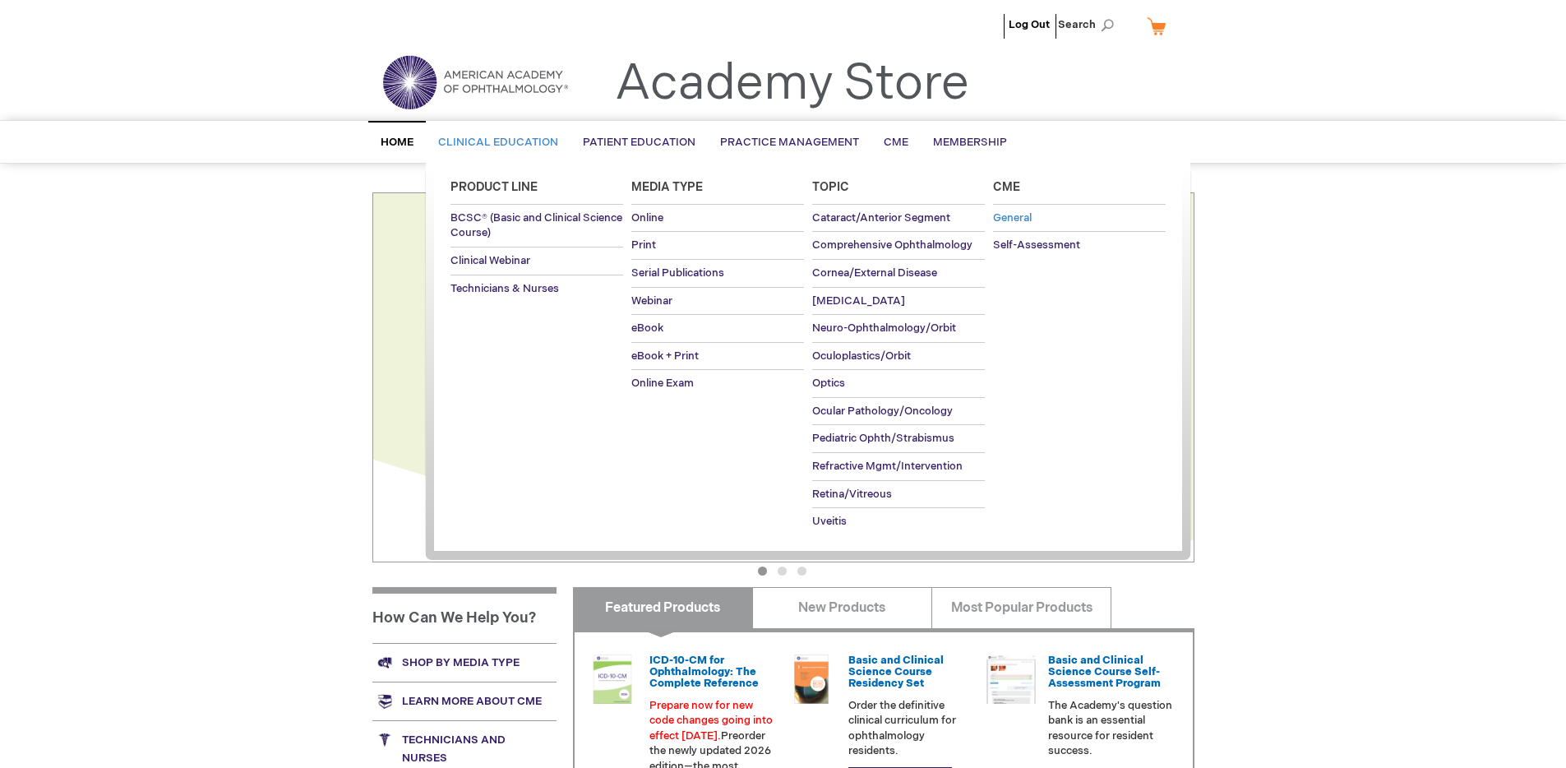
click at [1019, 221] on span "General" at bounding box center [1012, 217] width 39 height 13
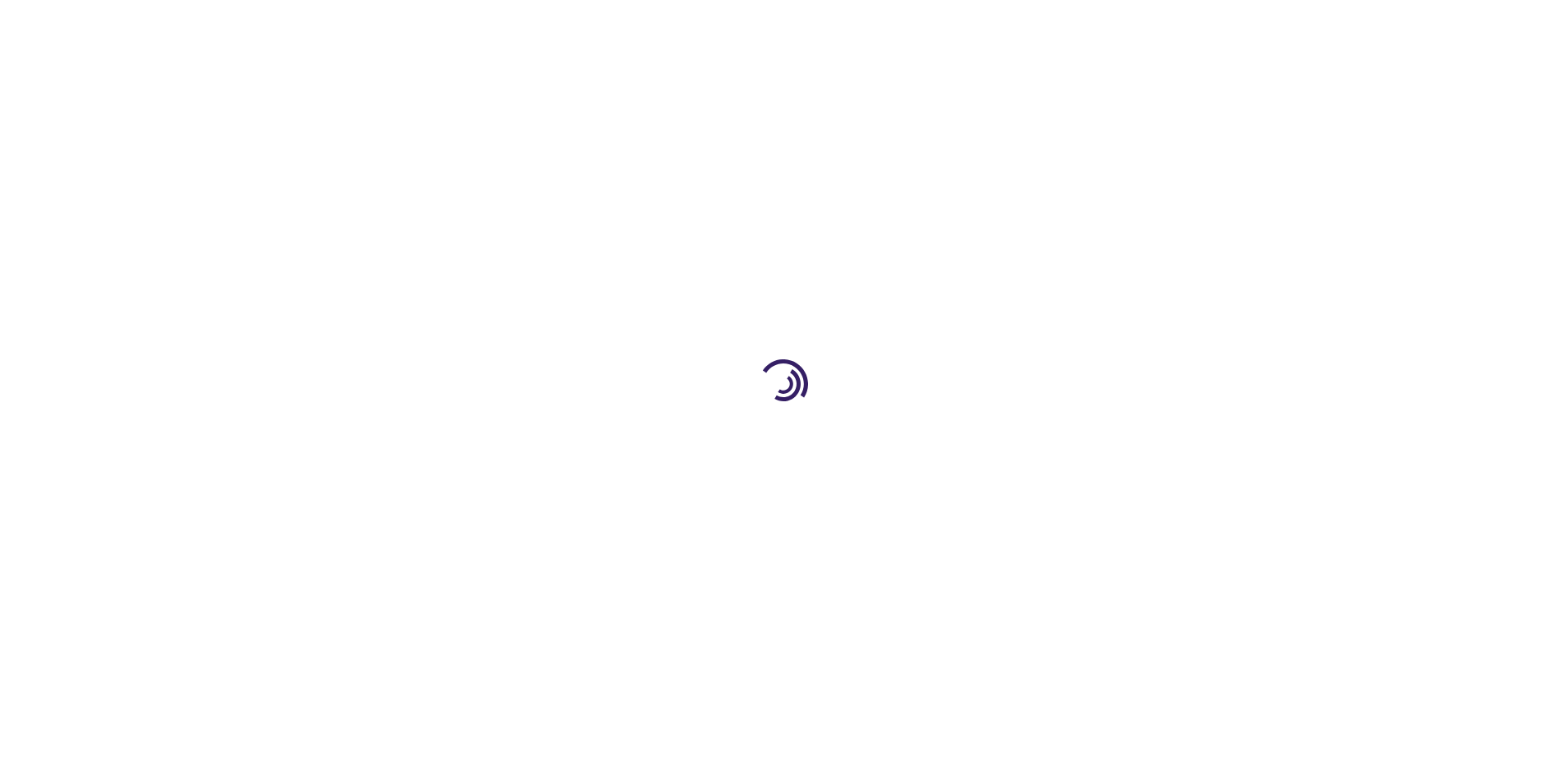
type input "1"
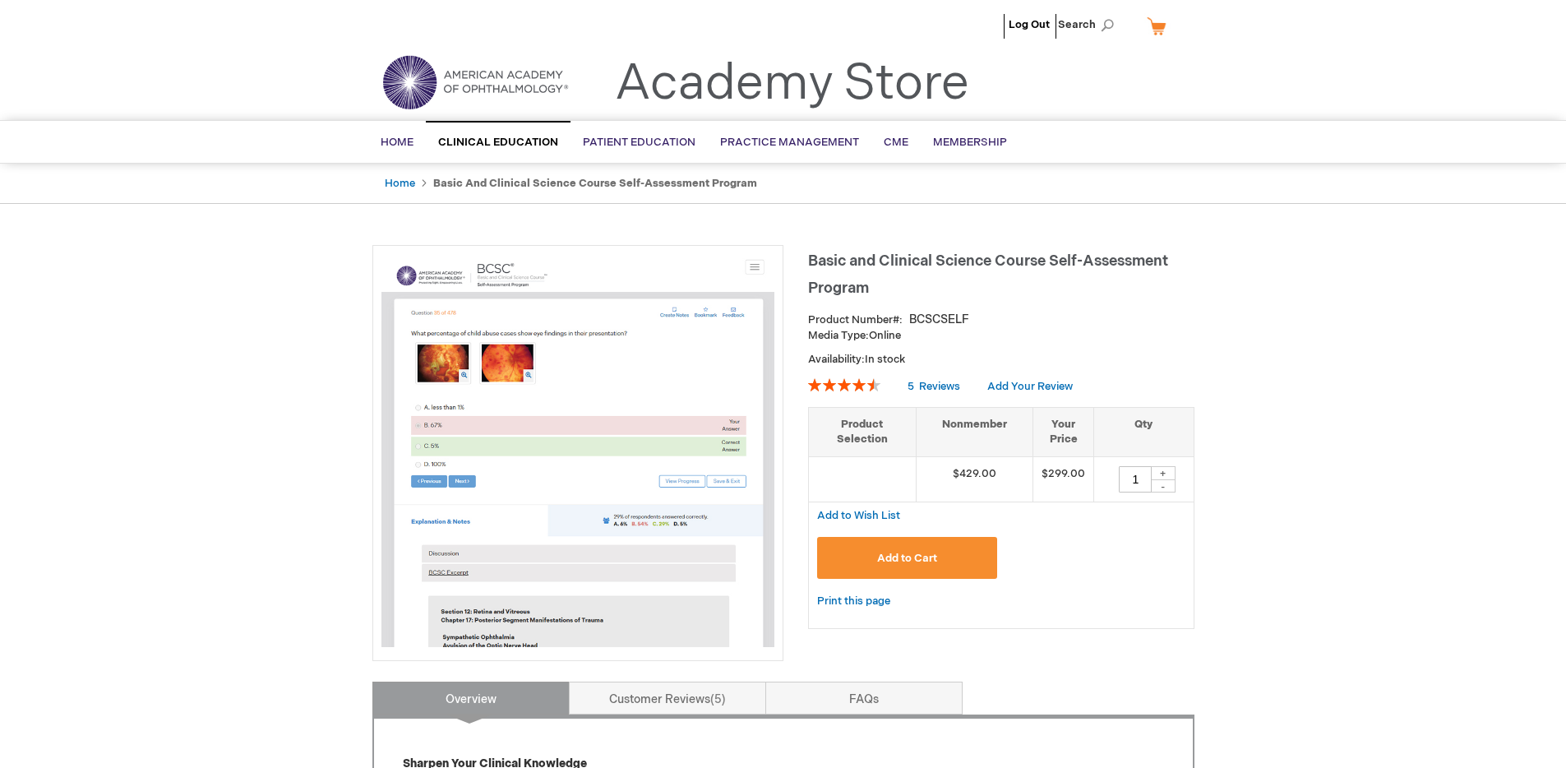
click at [1168, 19] on link "My Cart" at bounding box center [1162, 26] width 39 height 29
click at [443, 103] on img at bounding box center [474, 82] width 197 height 59
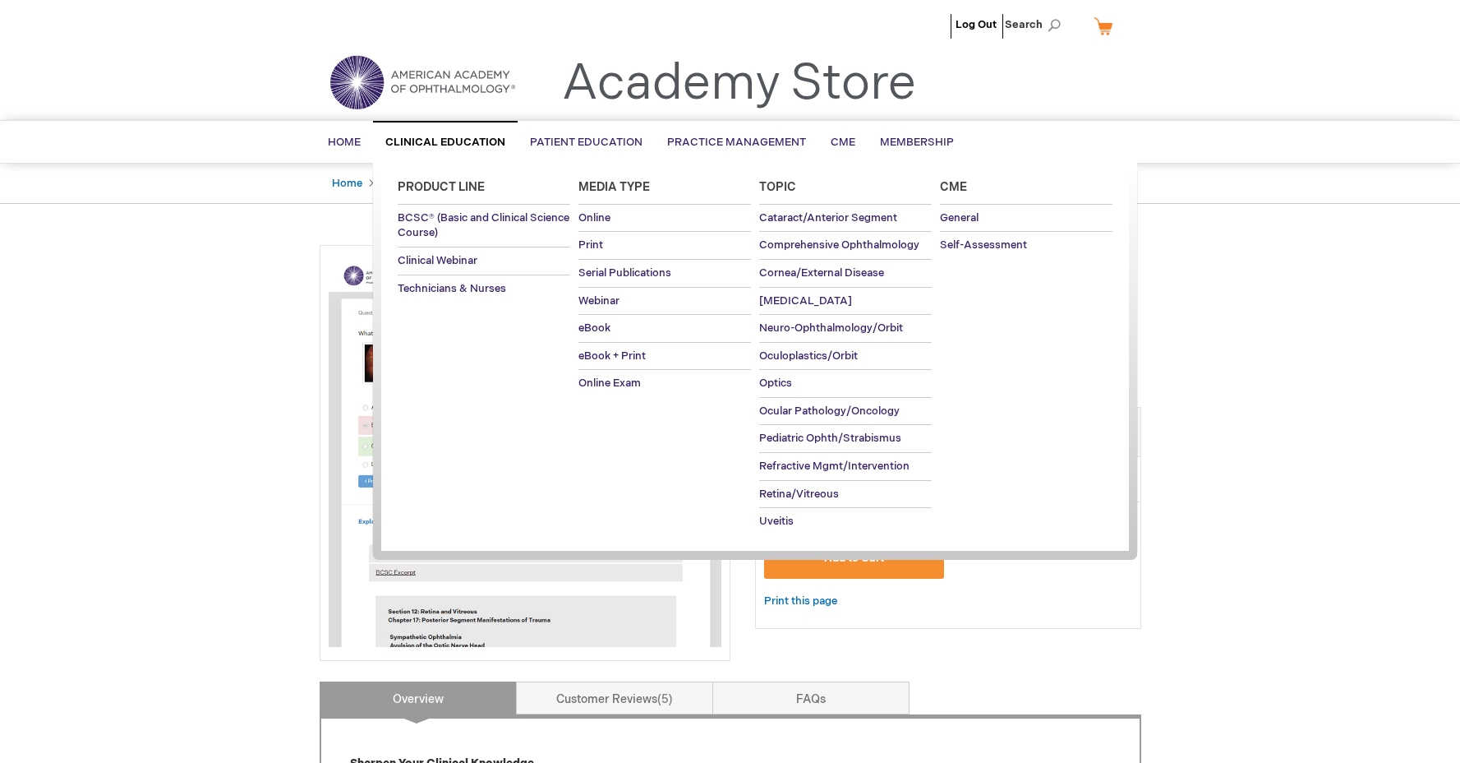
click at [424, 133] on link "Clinical Education" at bounding box center [445, 142] width 145 height 42
click at [446, 219] on span "BCSC® (Basic and Clinical Science Course)" at bounding box center [484, 225] width 172 height 29
